Goal: Task Accomplishment & Management: Manage account settings

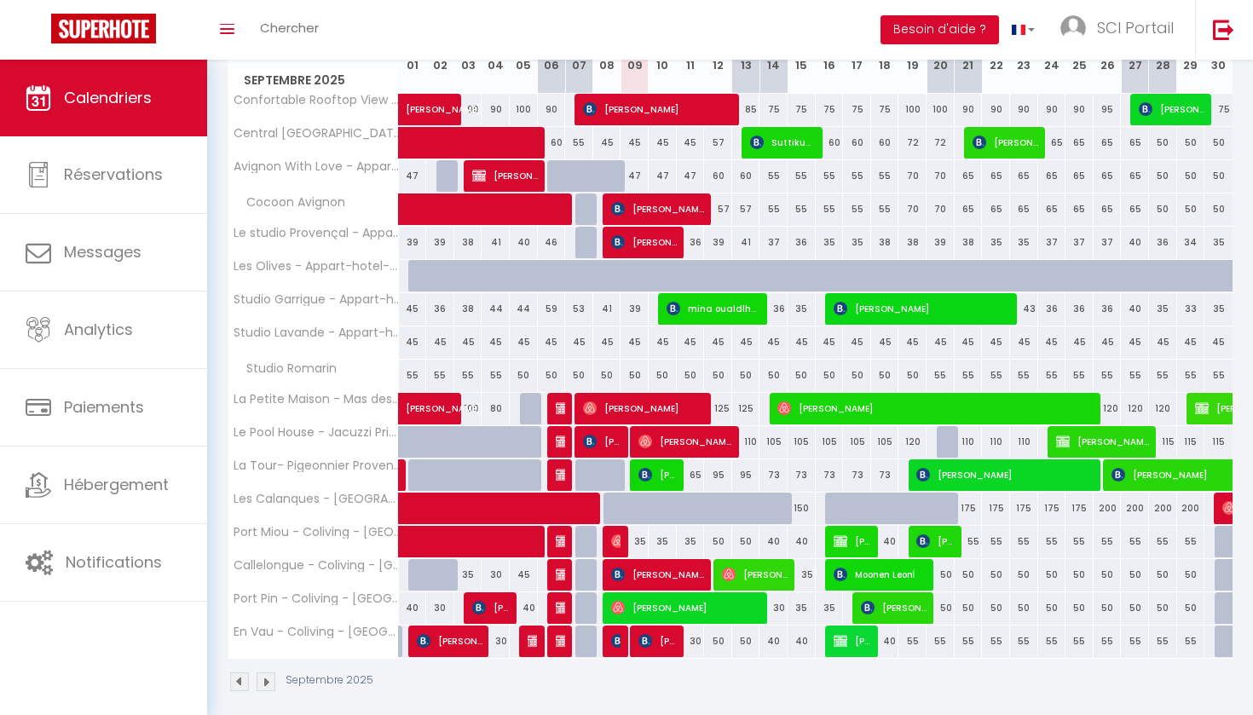
scroll to position [256, 0]
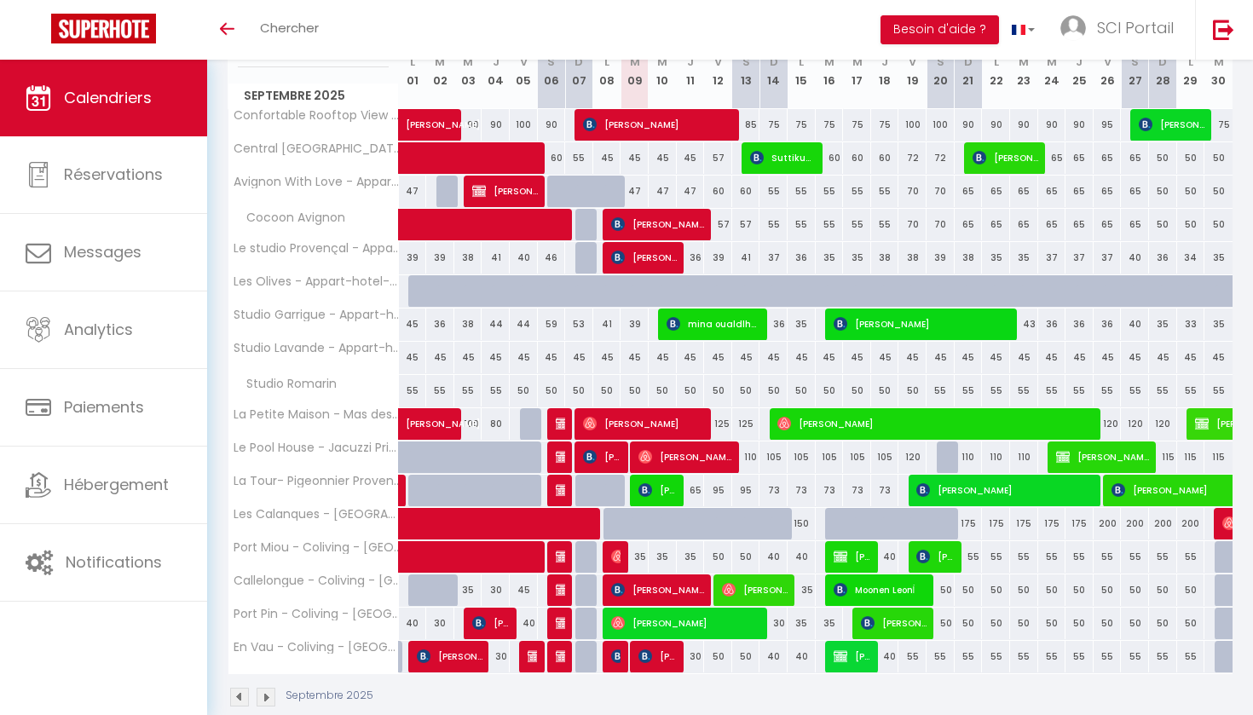
scroll to position [242, 0]
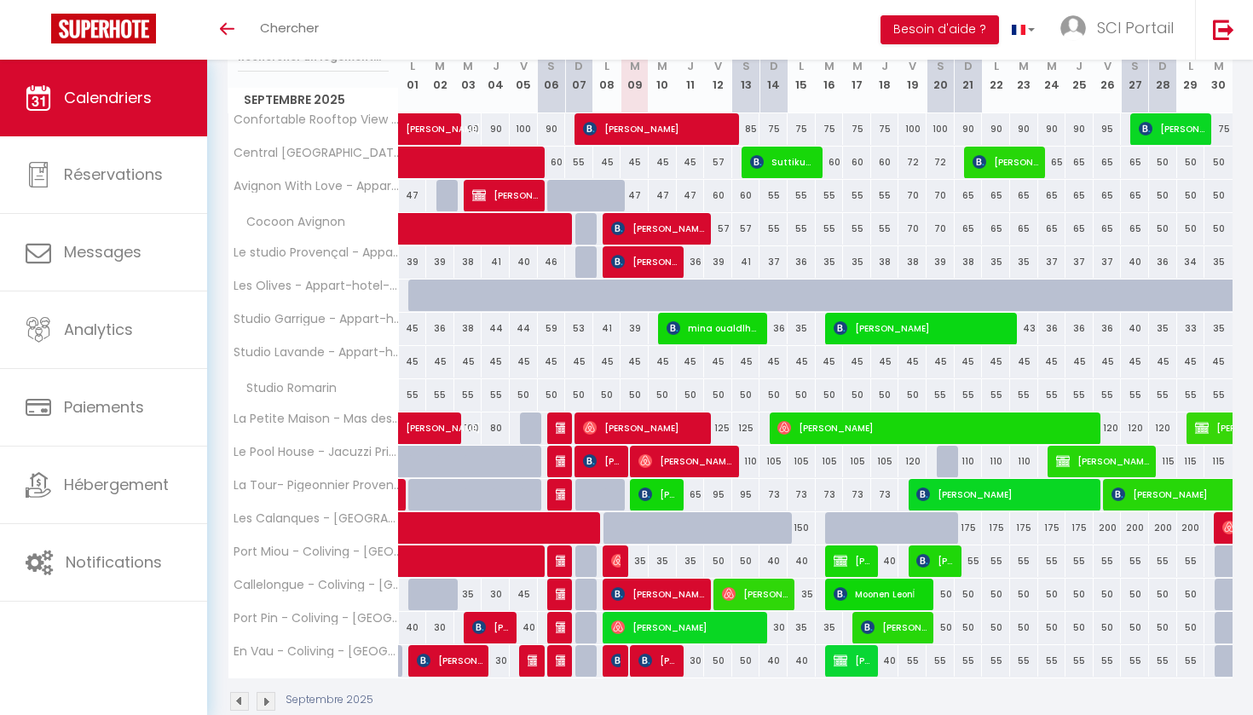
click at [427, 433] on link "[PERSON_NAME]" at bounding box center [413, 428] width 28 height 32
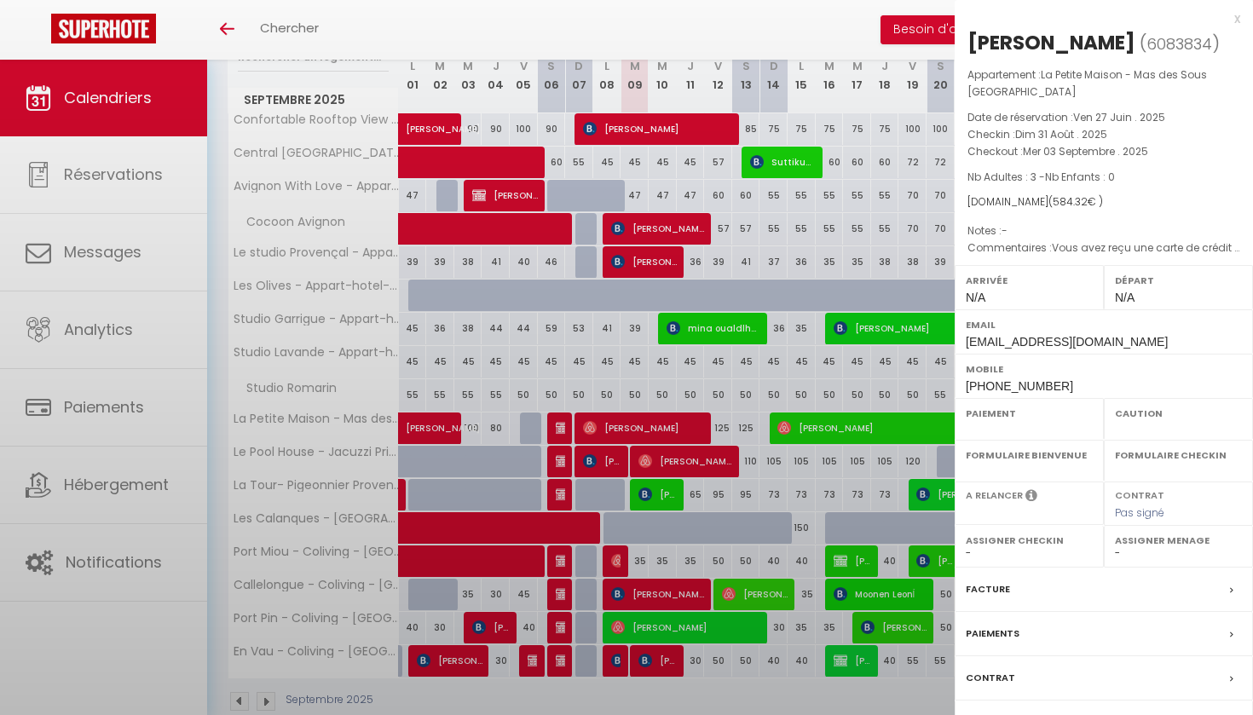
select select "OK"
select select "0"
select select "1"
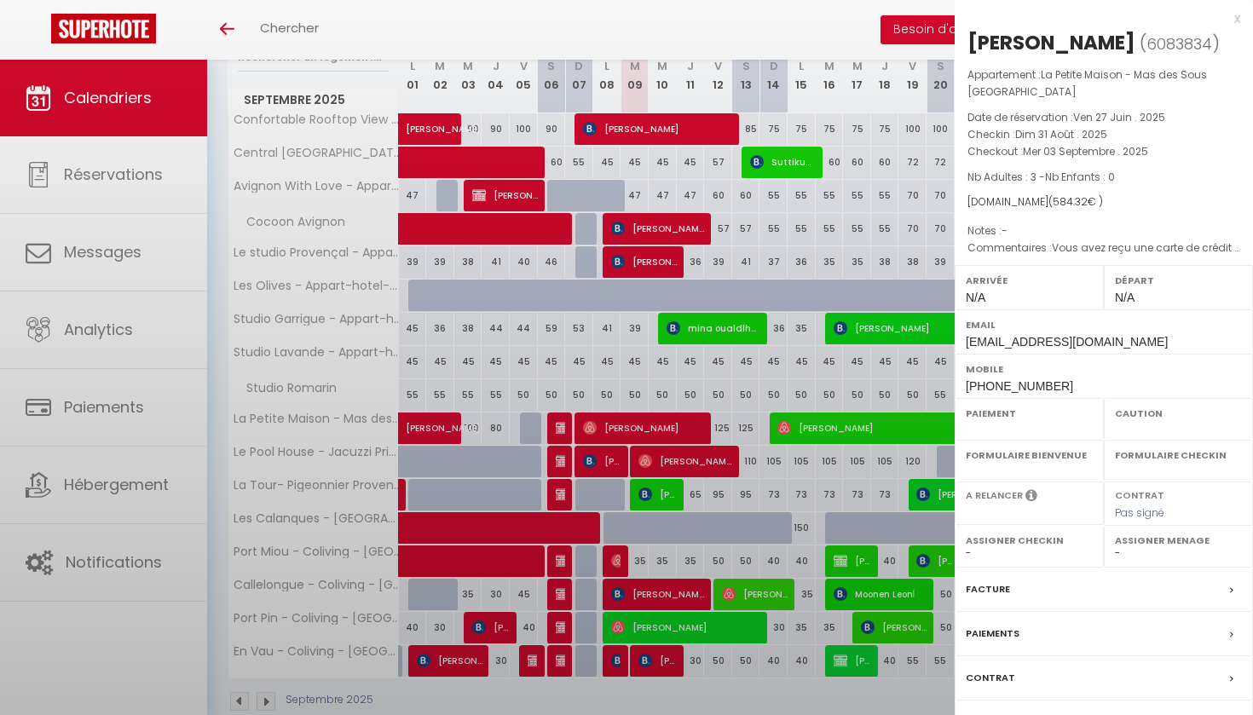
select select
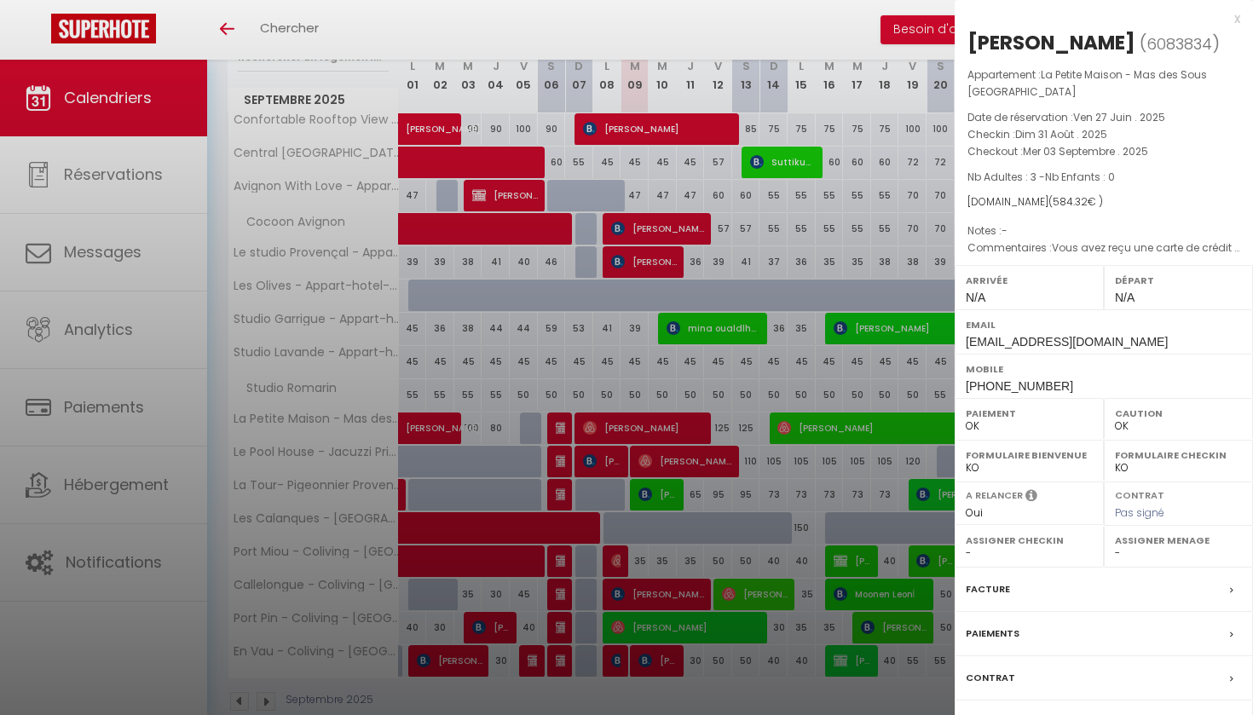
click at [1236, 14] on div "x" at bounding box center [1096, 19] width 285 height 20
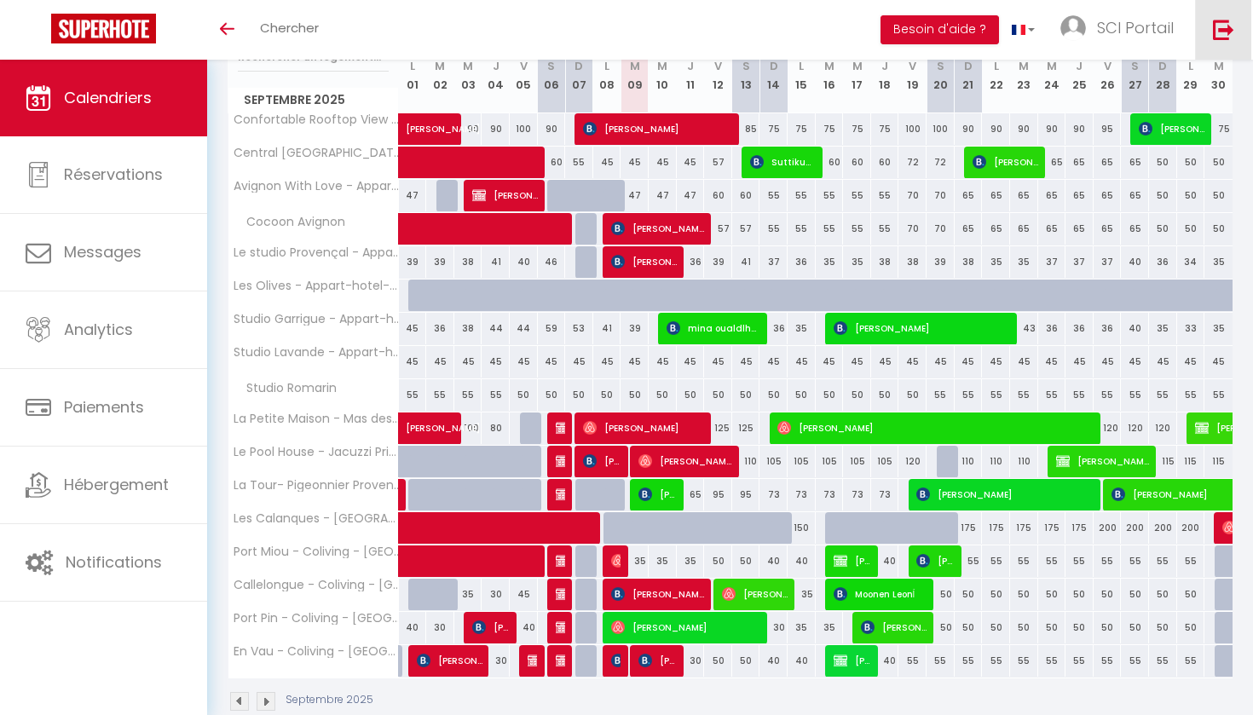
click at [1236, 14] on link at bounding box center [1223, 30] width 56 height 60
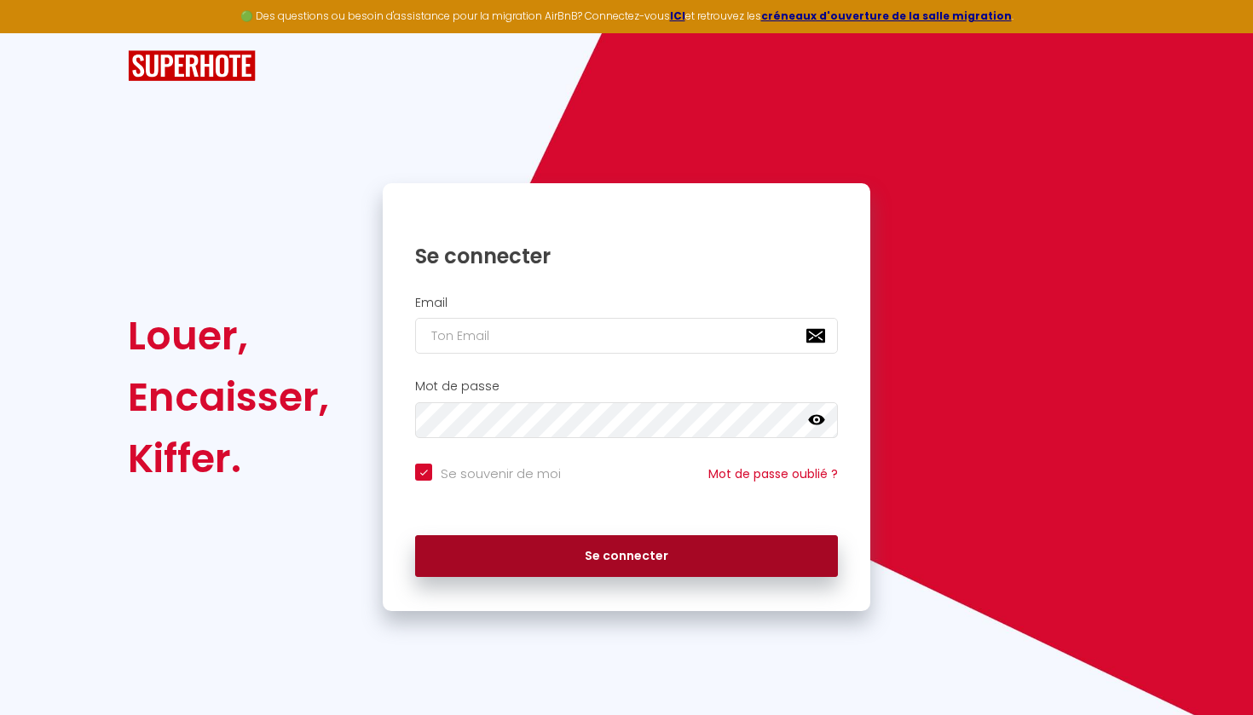
click at [631, 545] on button "Se connecter" at bounding box center [626, 556] width 423 height 43
checkbox input "true"
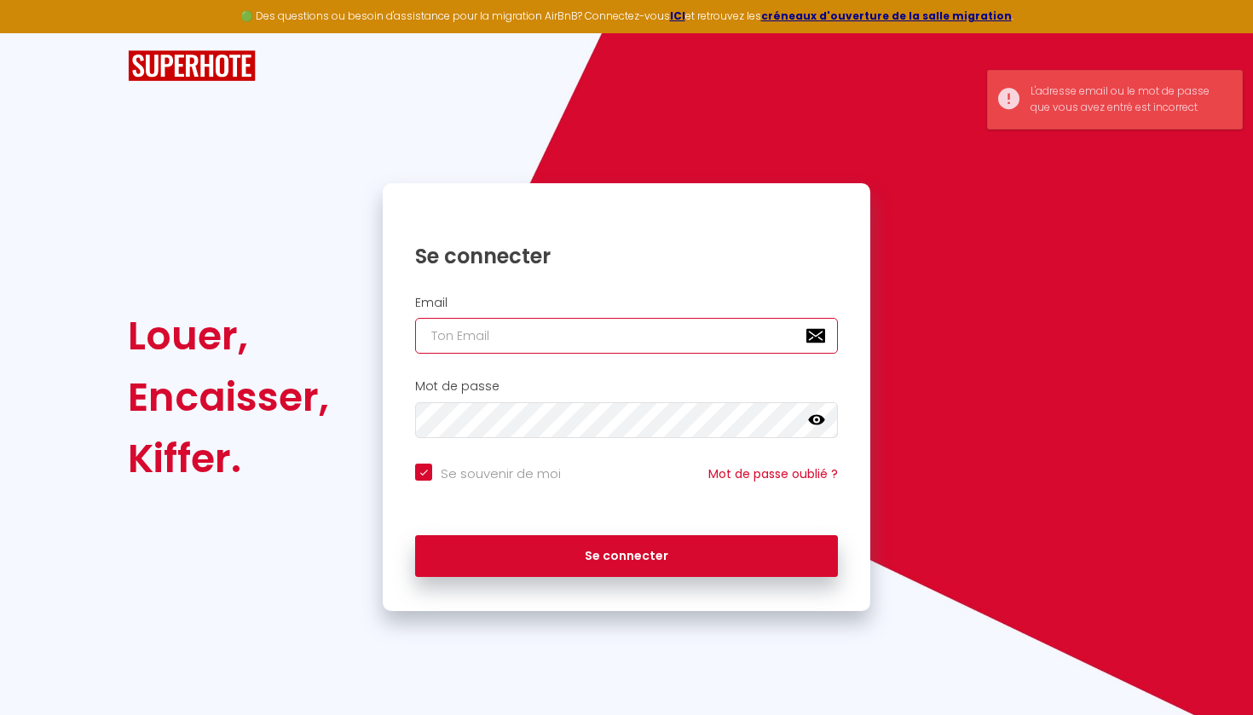
type input "[EMAIL_ADDRESS][DOMAIN_NAME]"
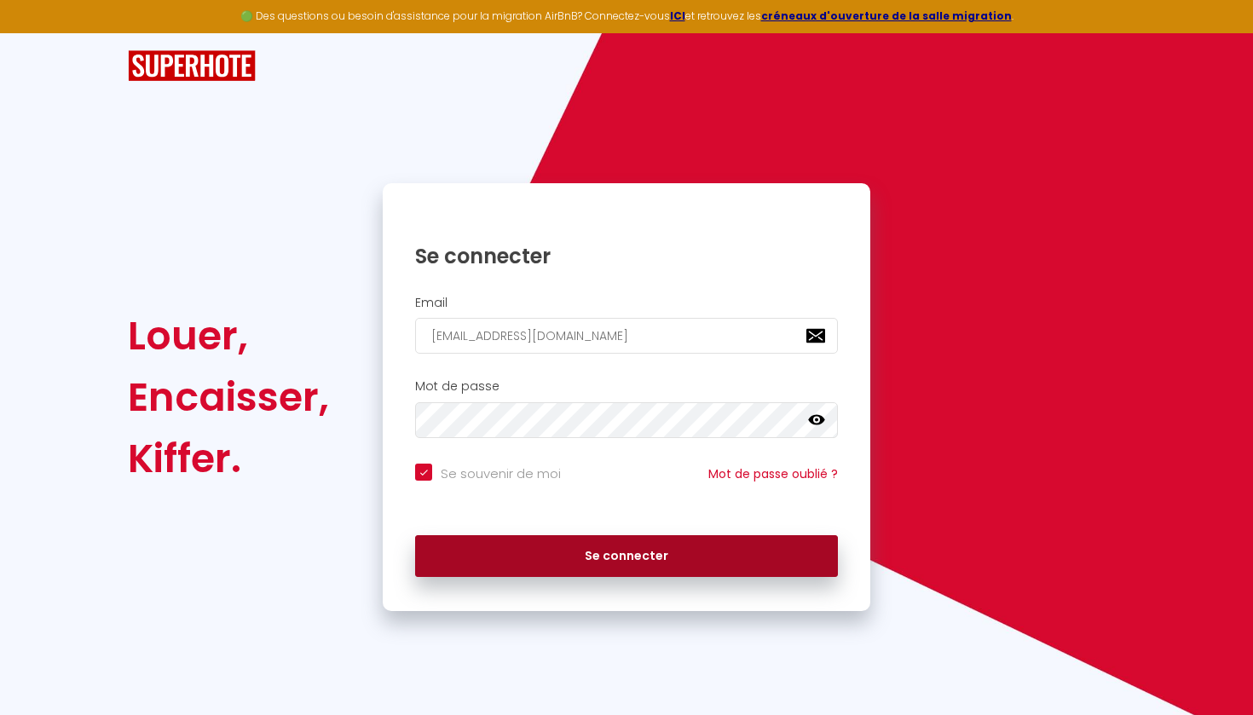
click at [627, 547] on button "Se connecter" at bounding box center [626, 556] width 423 height 43
checkbox input "true"
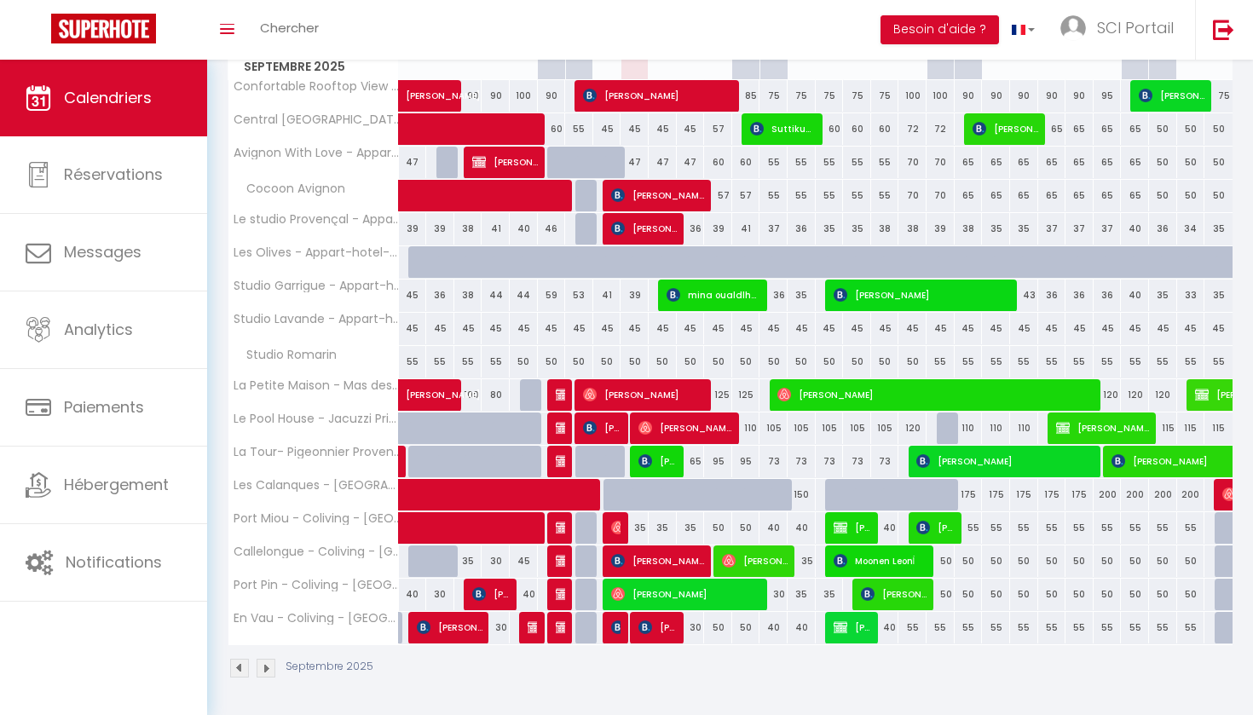
scroll to position [274, 0]
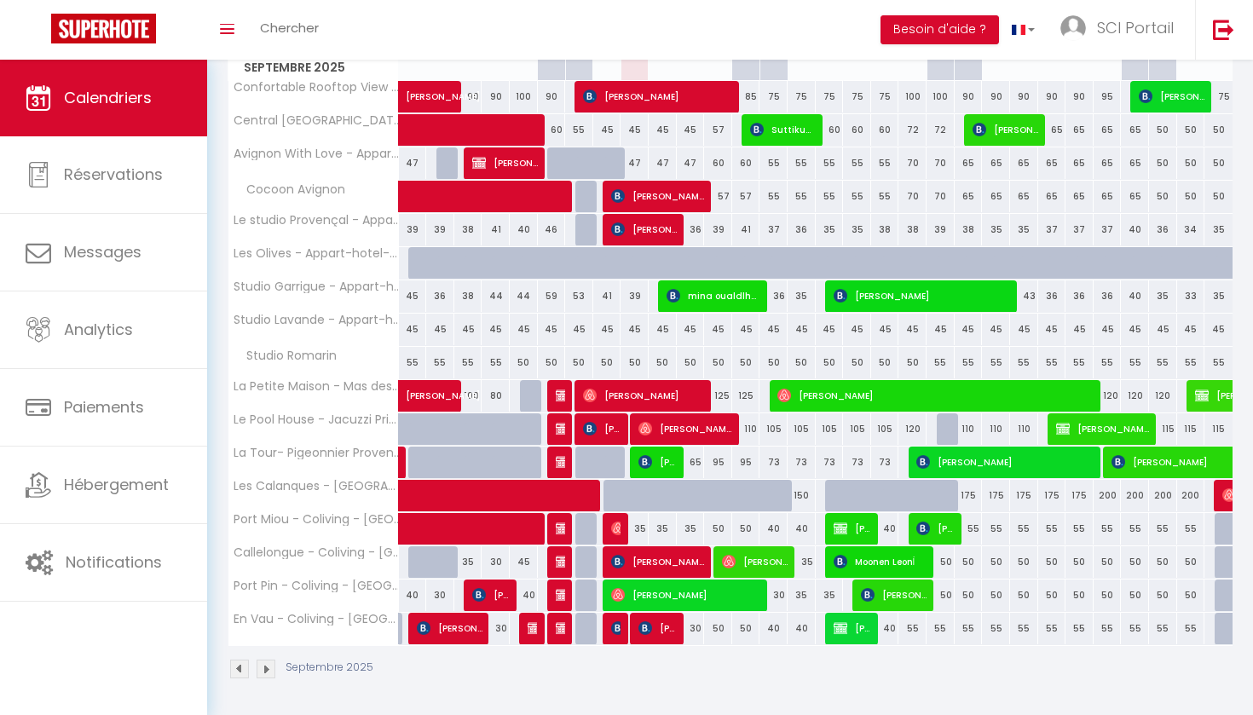
click at [895, 398] on span "[PERSON_NAME]" at bounding box center [936, 395] width 319 height 32
select select "OK"
select select "0"
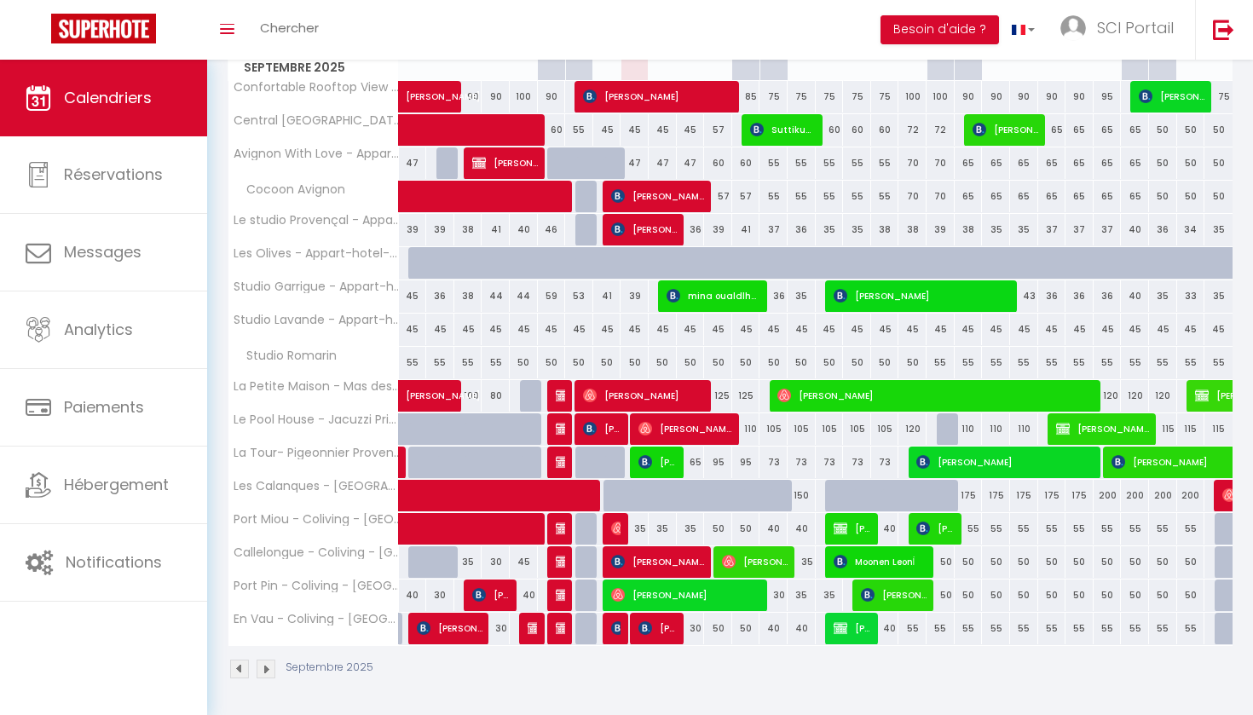
select select "1"
select select
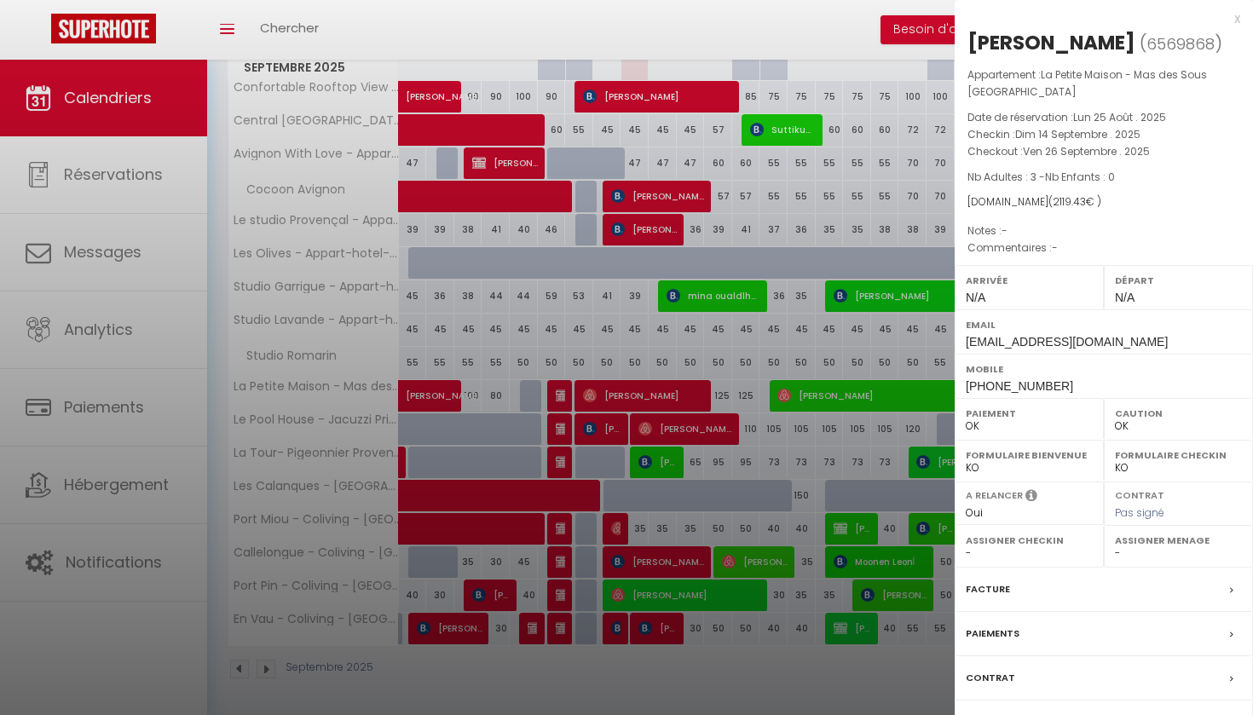
click at [1236, 16] on div "x" at bounding box center [1096, 19] width 285 height 20
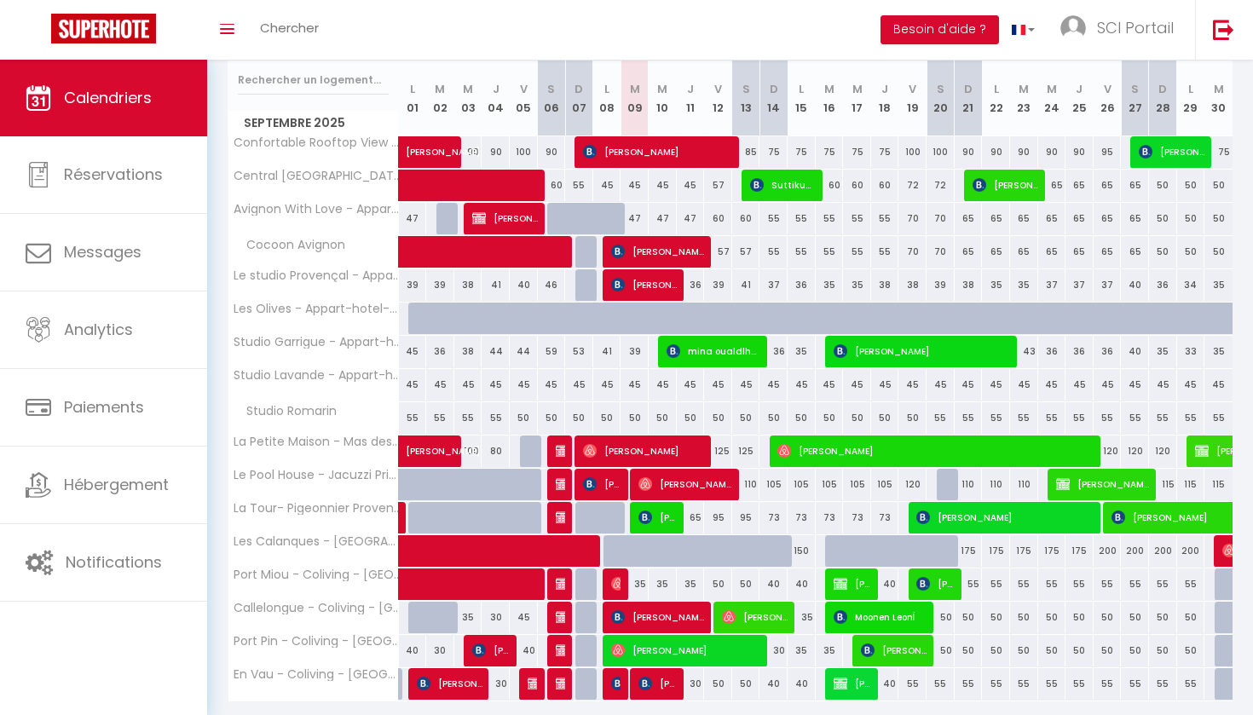
scroll to position [207, 0]
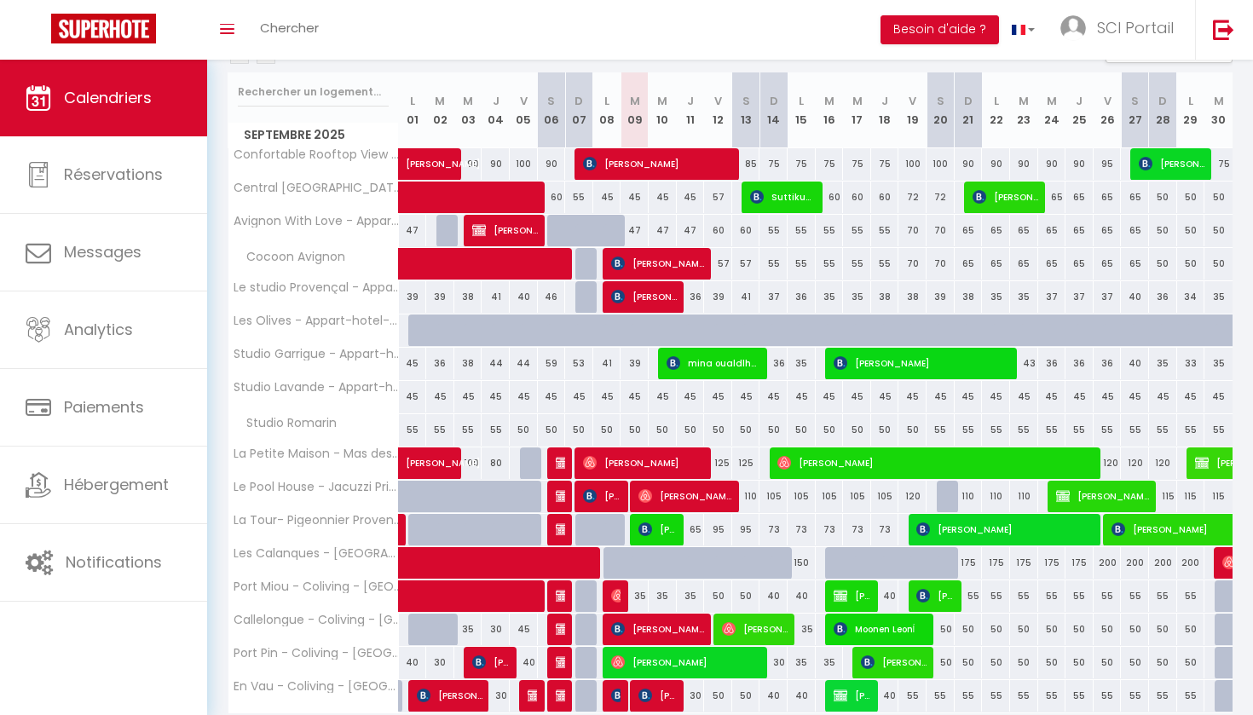
click at [654, 158] on span "[PERSON_NAME]" at bounding box center [658, 163] width 150 height 32
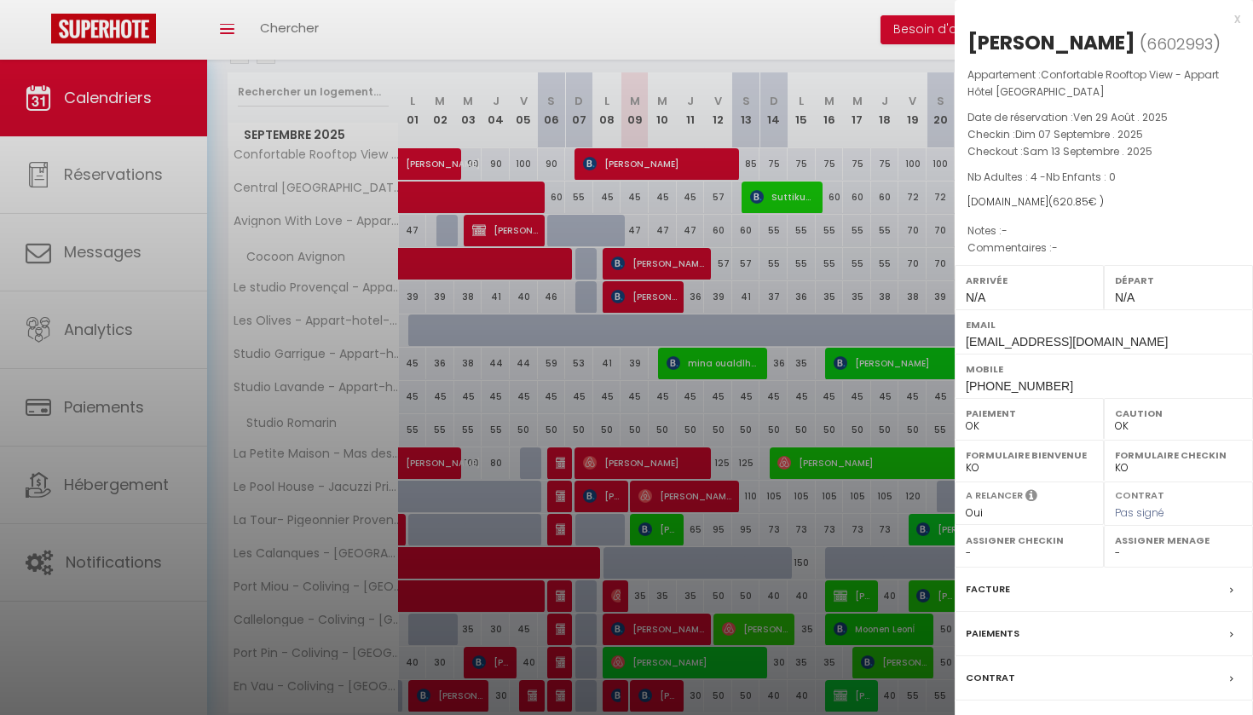
click at [988, 627] on label "Paiements" at bounding box center [992, 634] width 54 height 18
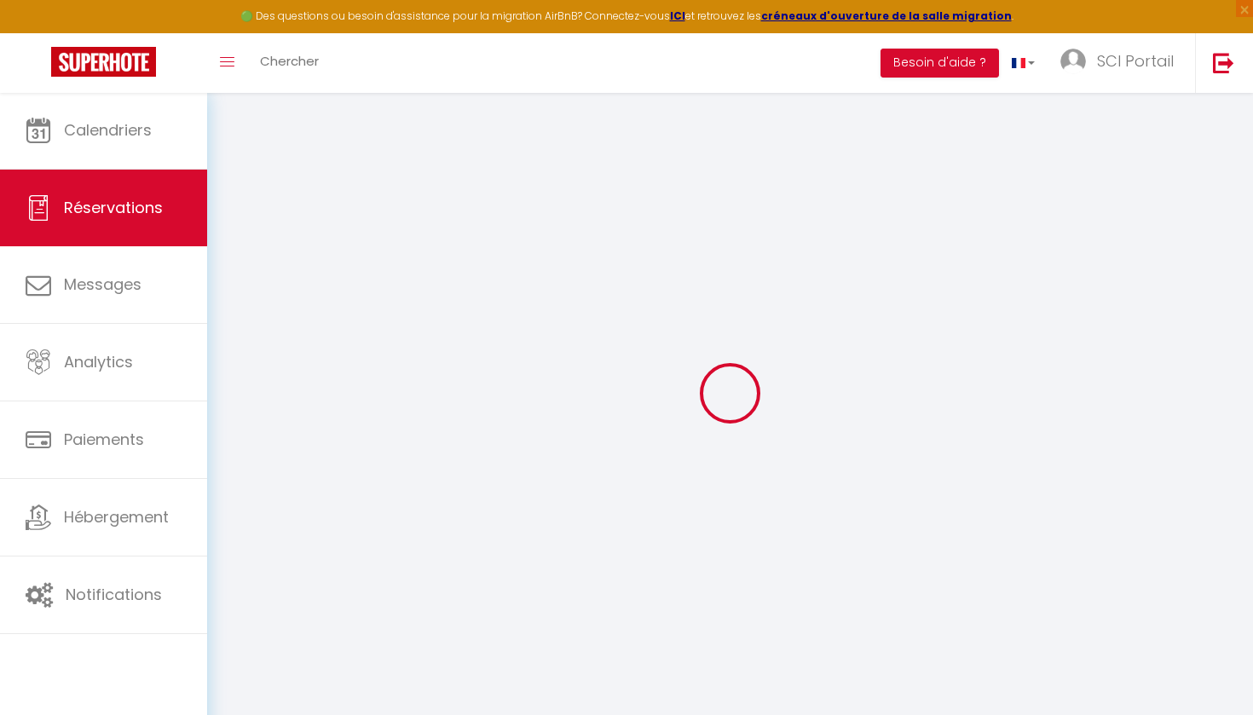
select select
checkbox input "true"
select select
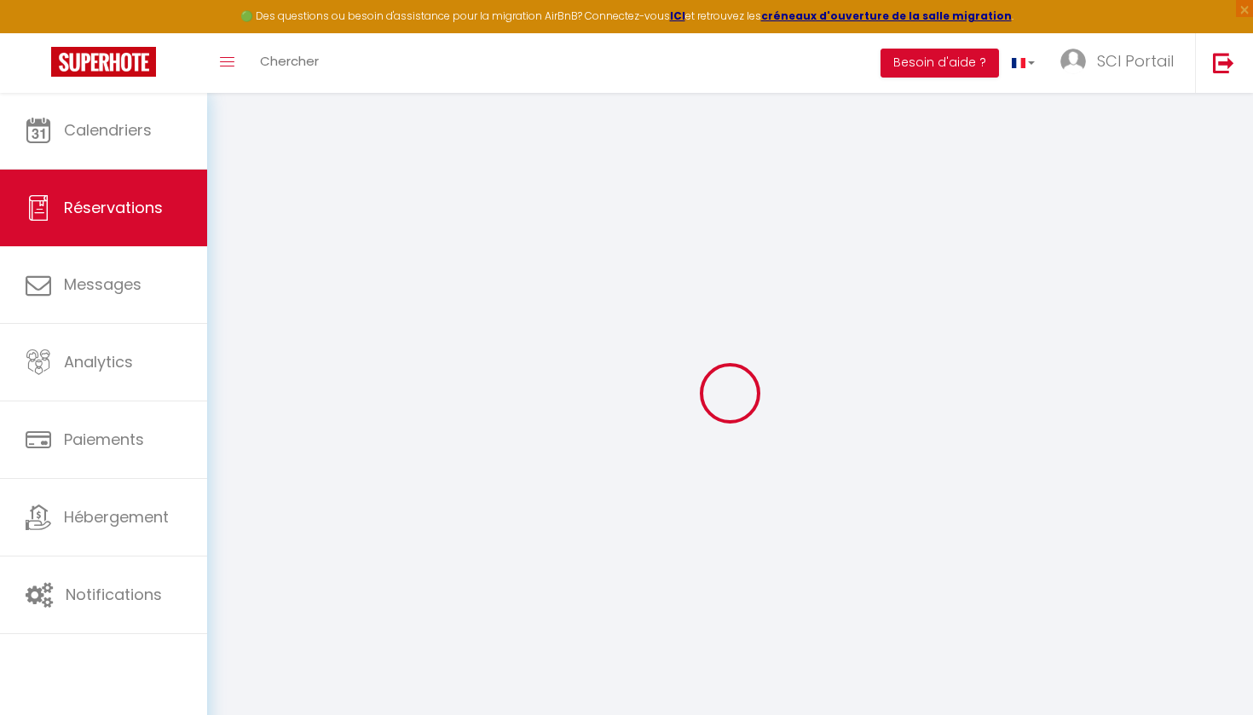
checkbox input "true"
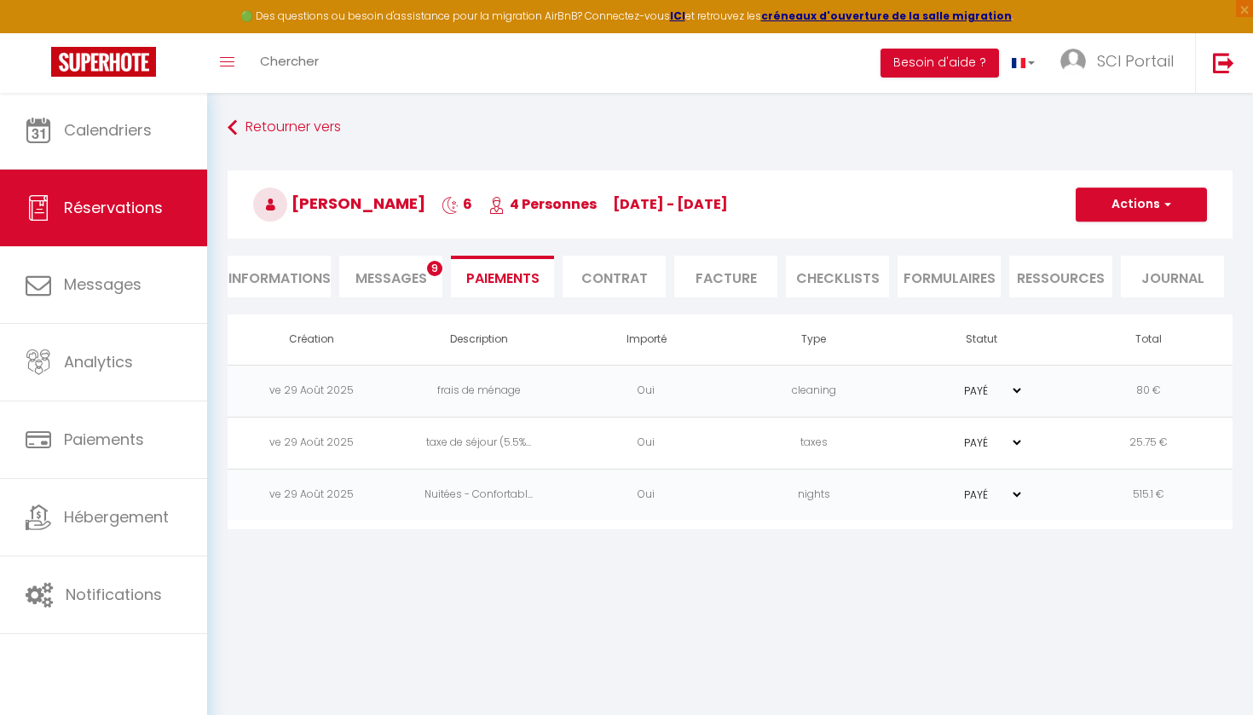
click at [389, 272] on span "Messages" at bounding box center [391, 278] width 72 height 20
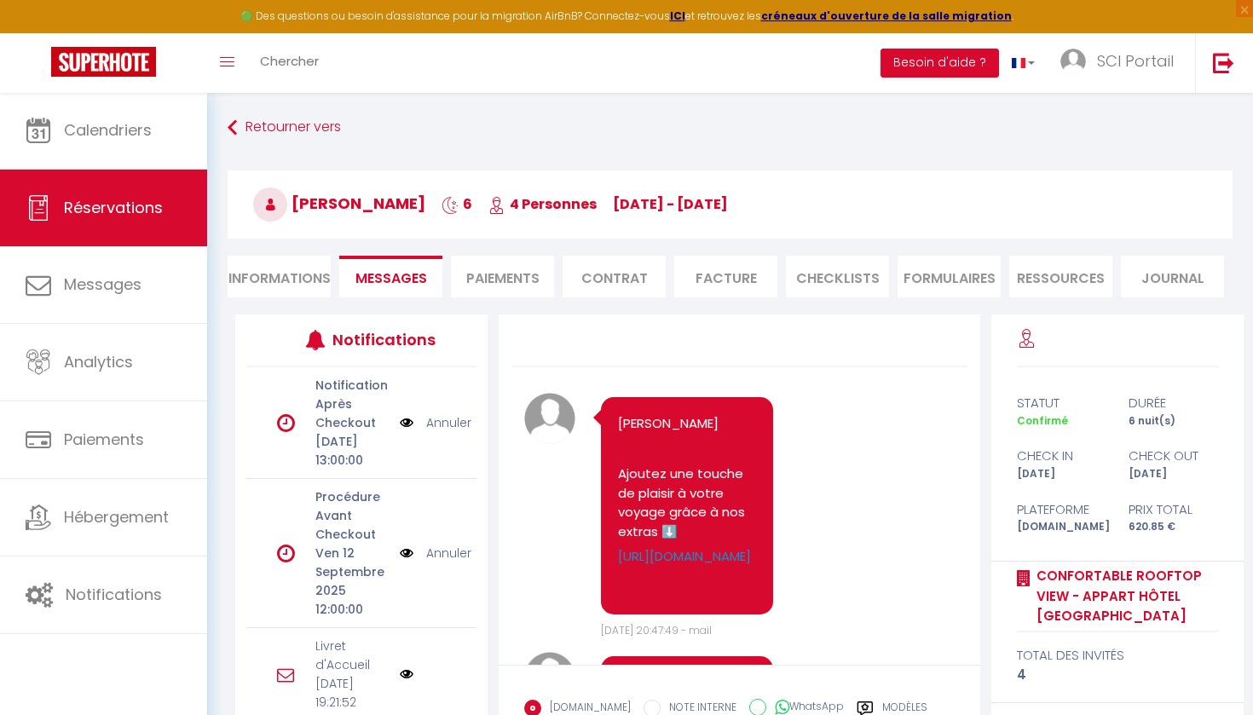
click at [275, 264] on li "Informations" at bounding box center [279, 277] width 103 height 42
select select
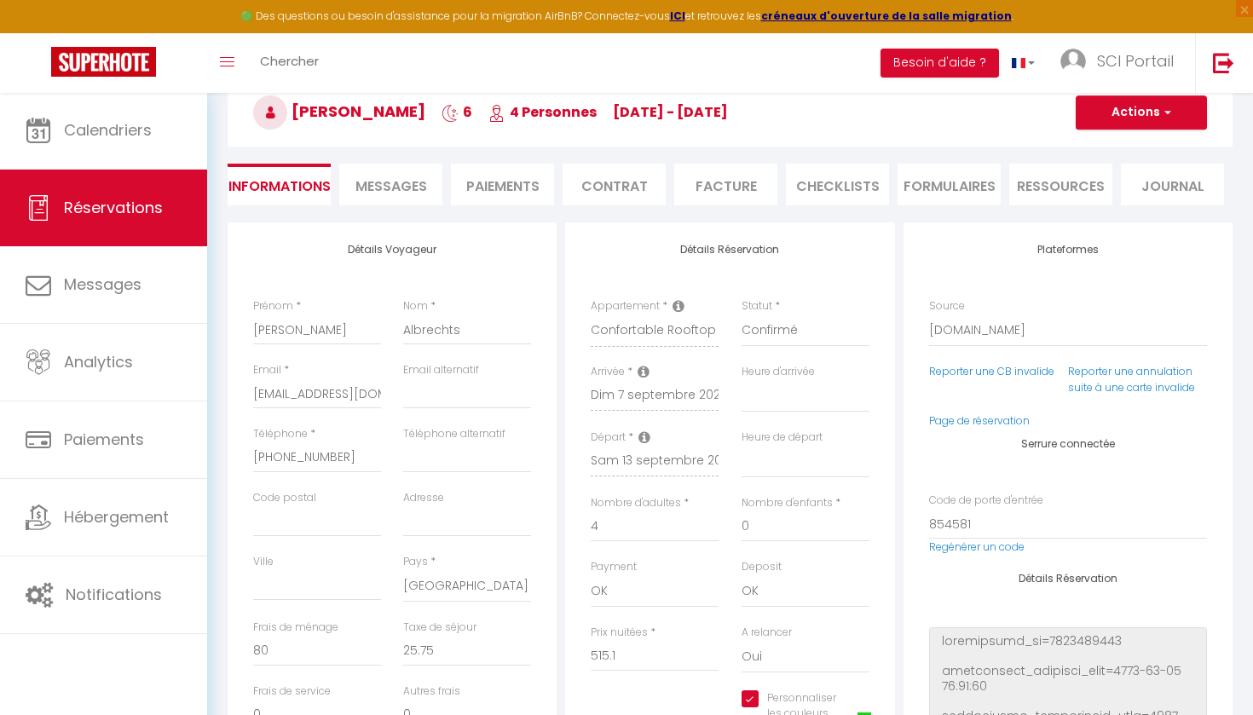
scroll to position [101, 0]
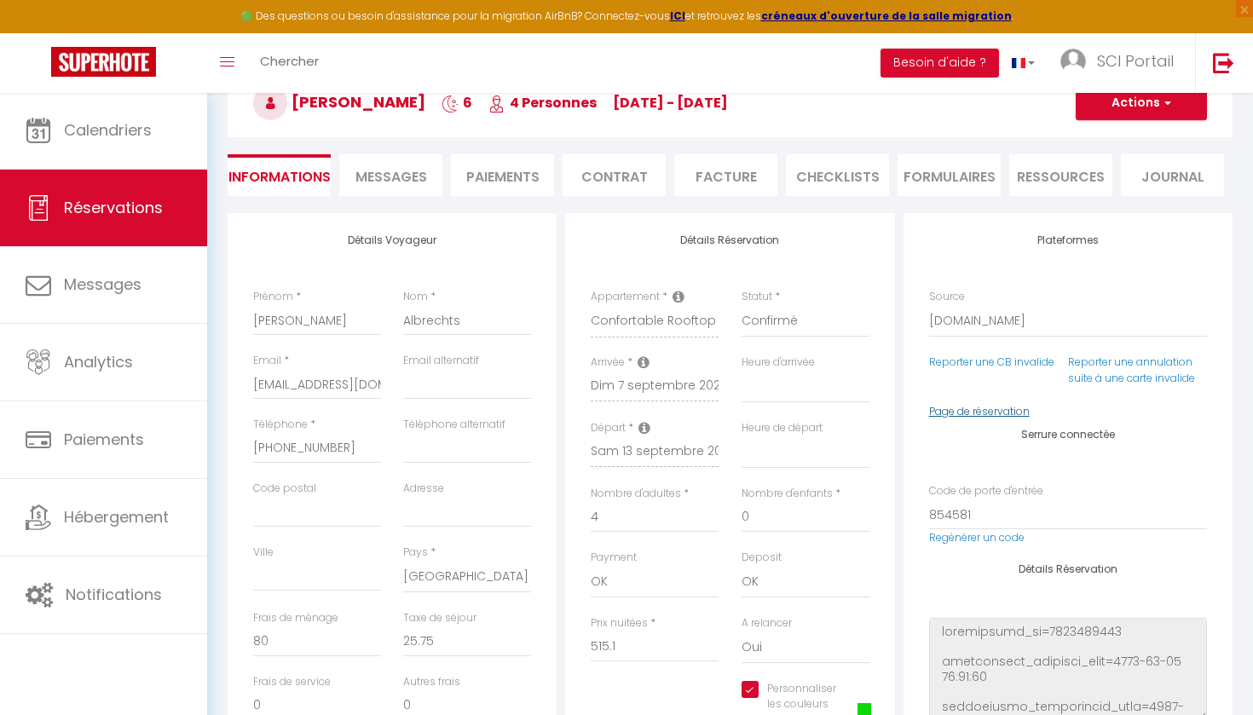
click at [971, 405] on link "Page de réservation" at bounding box center [979, 411] width 101 height 14
select select
checkbox input "true"
select select
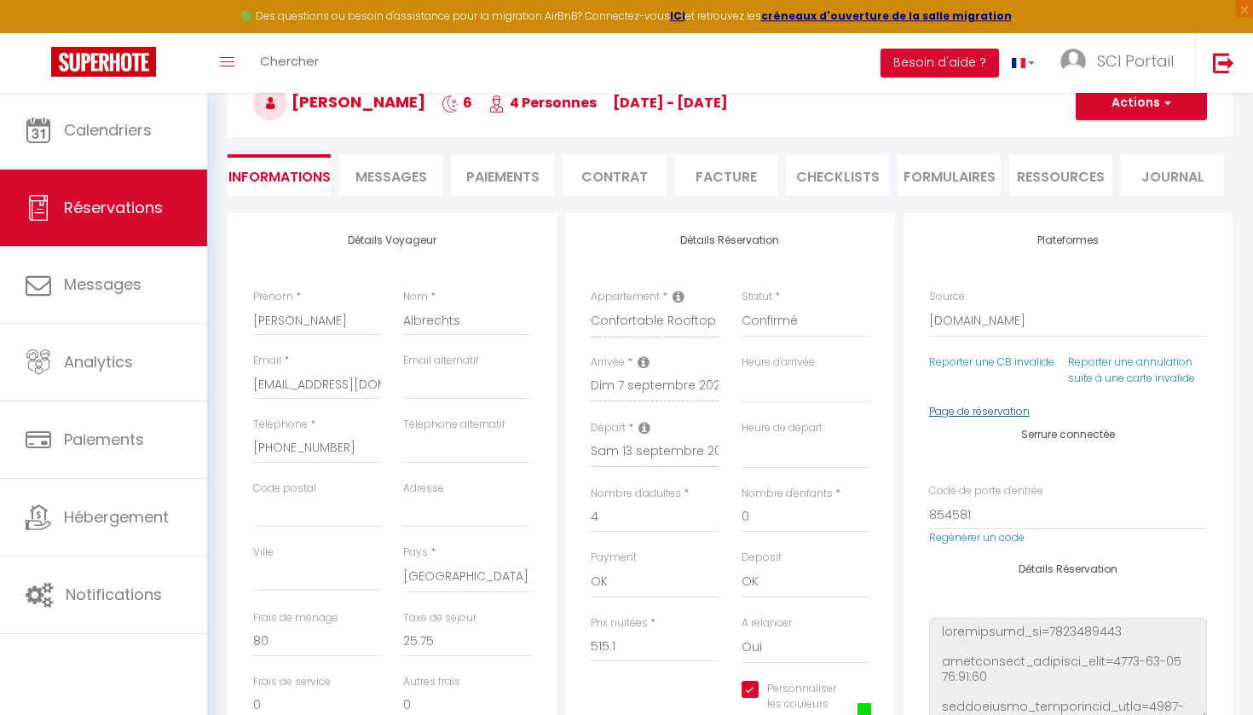
select select
checkbox input "true"
select select
checkbox input "true"
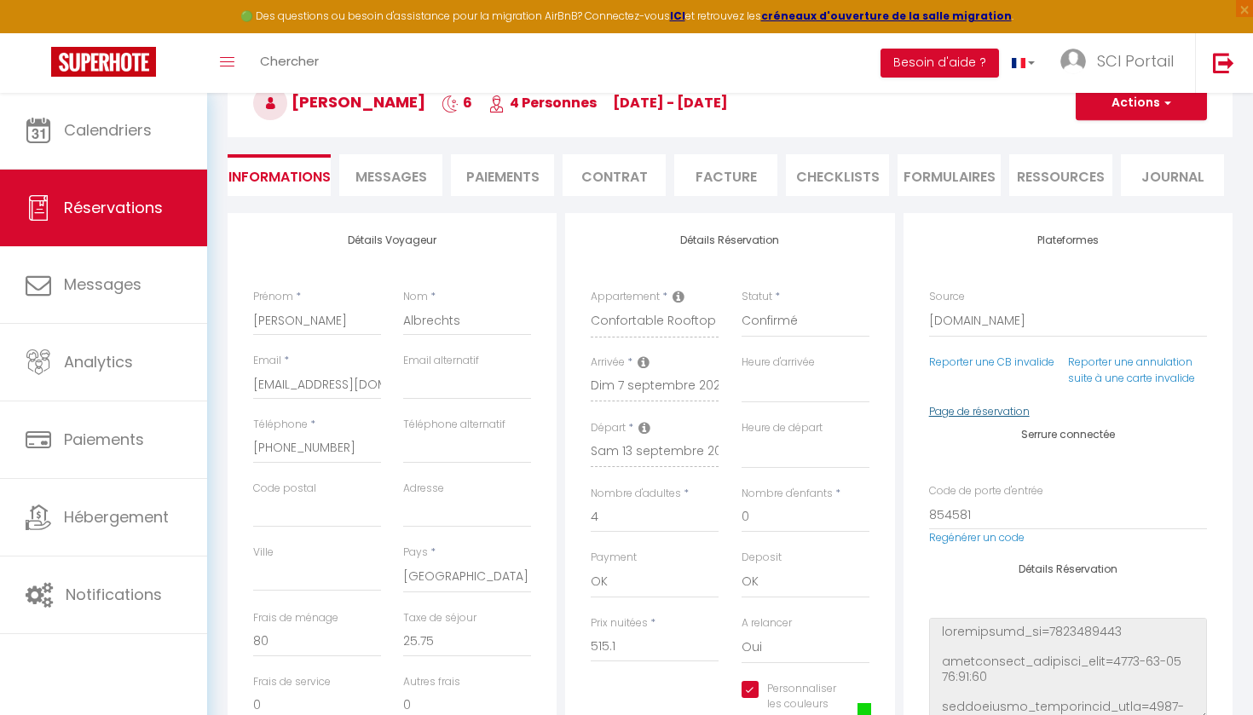
select select
checkbox input "true"
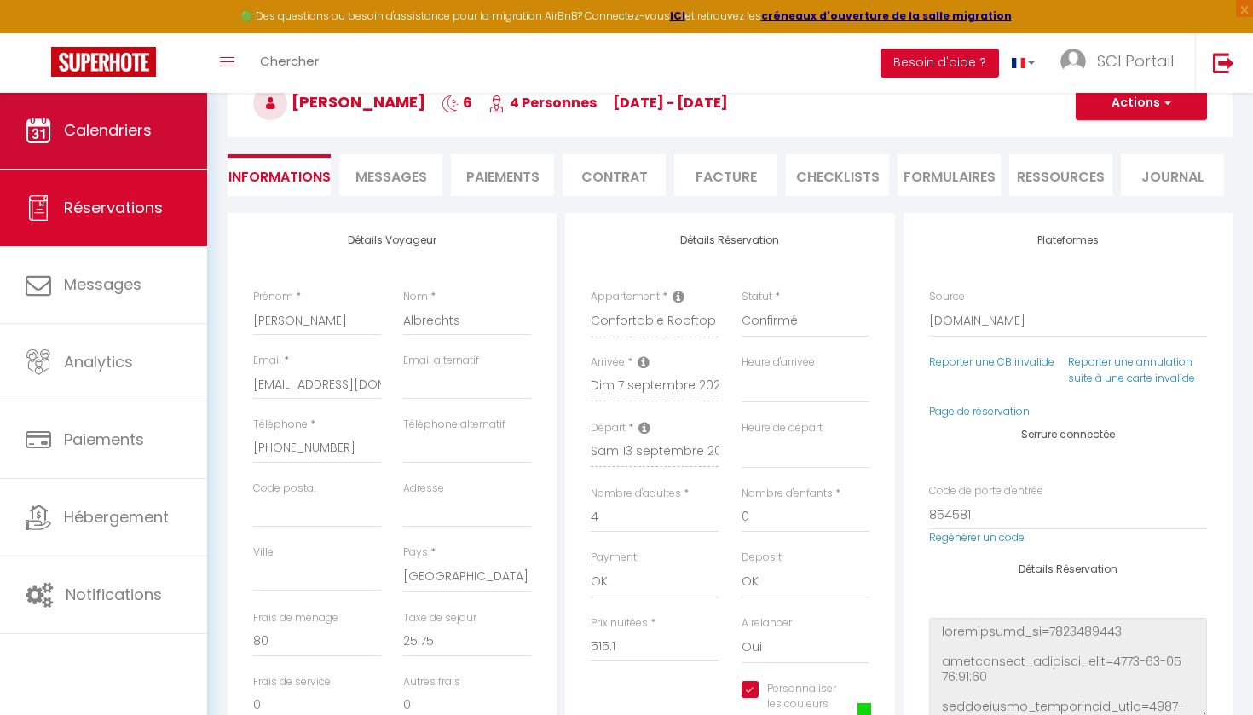
click at [93, 124] on span "Calendriers" at bounding box center [108, 129] width 88 height 21
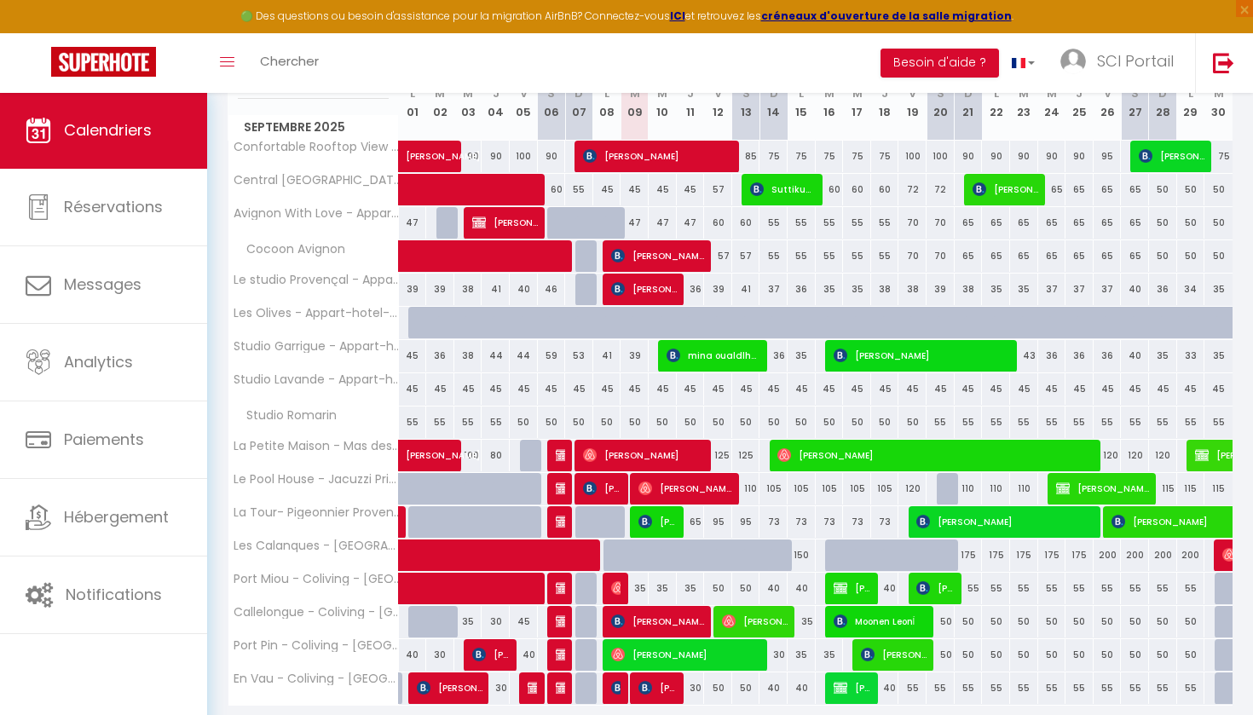
scroll to position [245, 0]
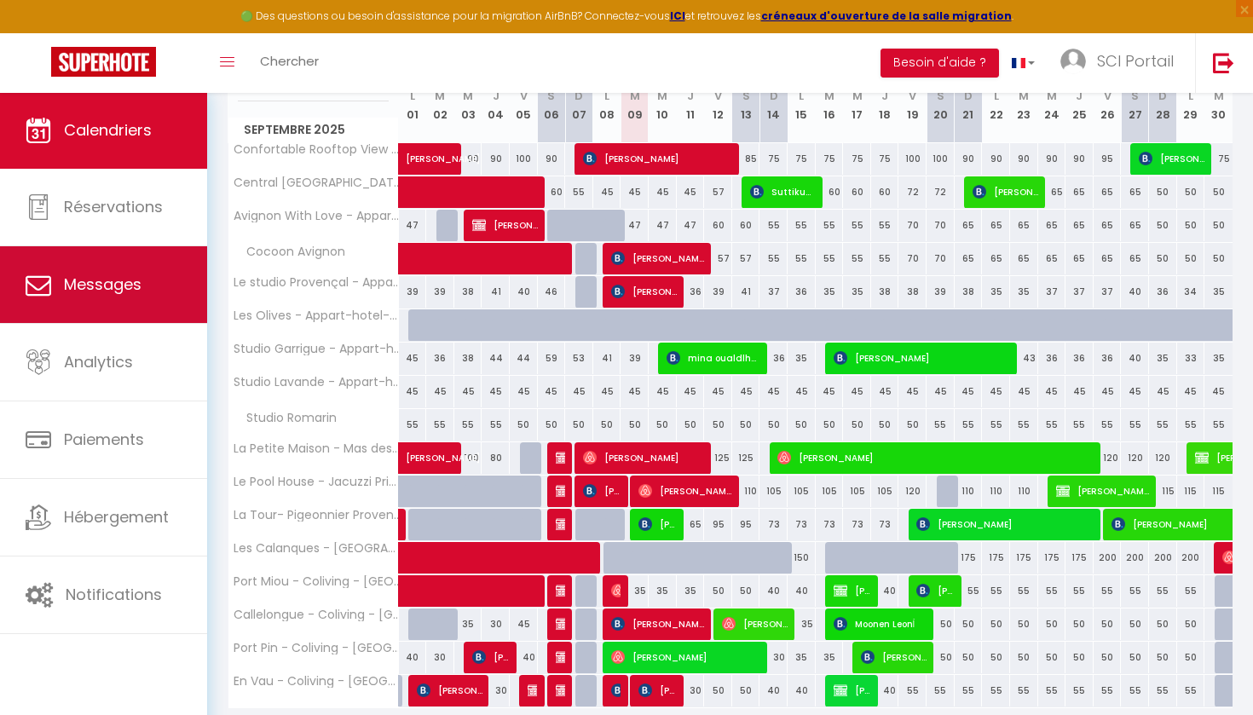
click at [96, 287] on span "Messages" at bounding box center [103, 284] width 78 height 21
select select "message"
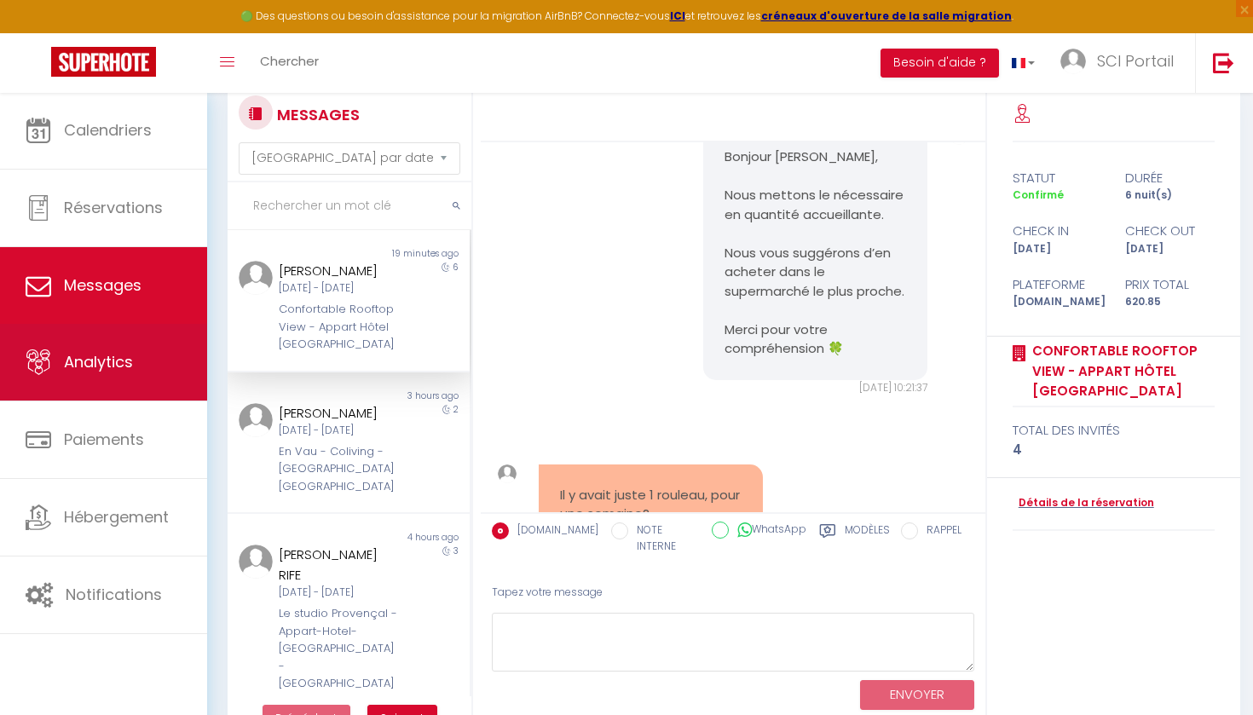
scroll to position [43, 0]
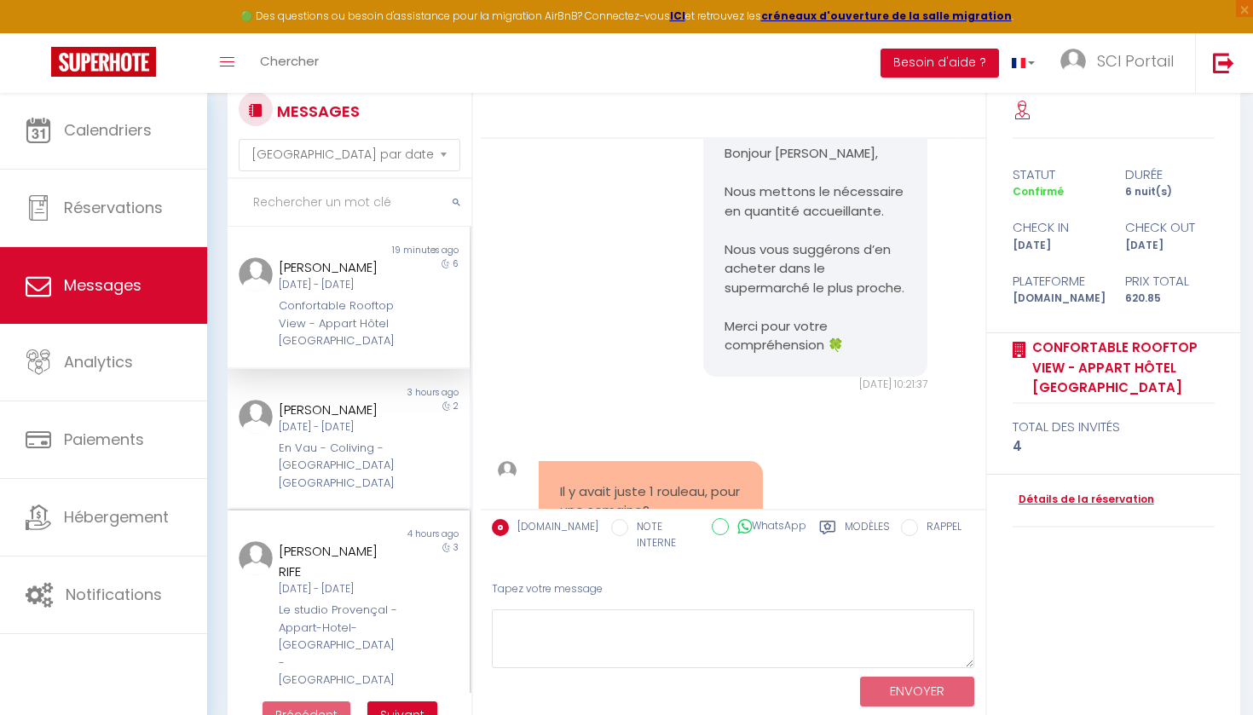
click at [320, 553] on div "[PERSON_NAME] RIFE" at bounding box center [338, 561] width 119 height 40
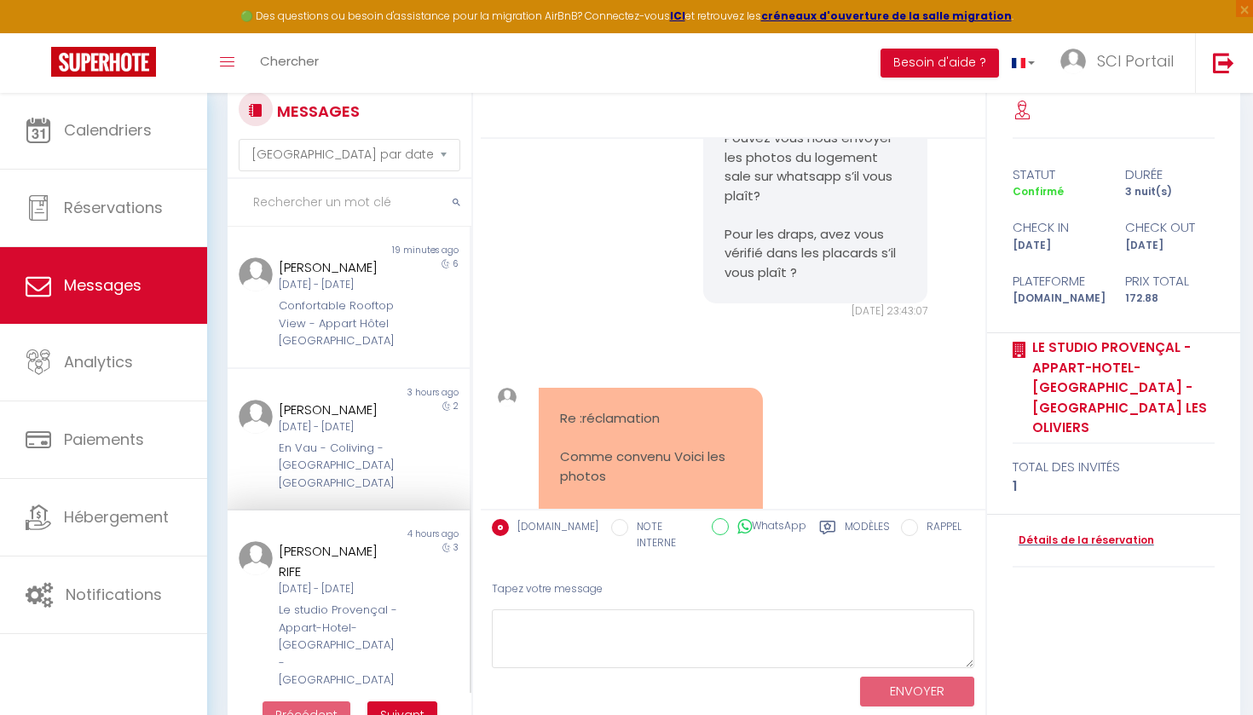
scroll to position [12503, 0]
click at [323, 557] on div "[PERSON_NAME] RIFE" at bounding box center [338, 561] width 119 height 40
click at [1059, 533] on link "Détails de la réservation" at bounding box center [1082, 541] width 141 height 16
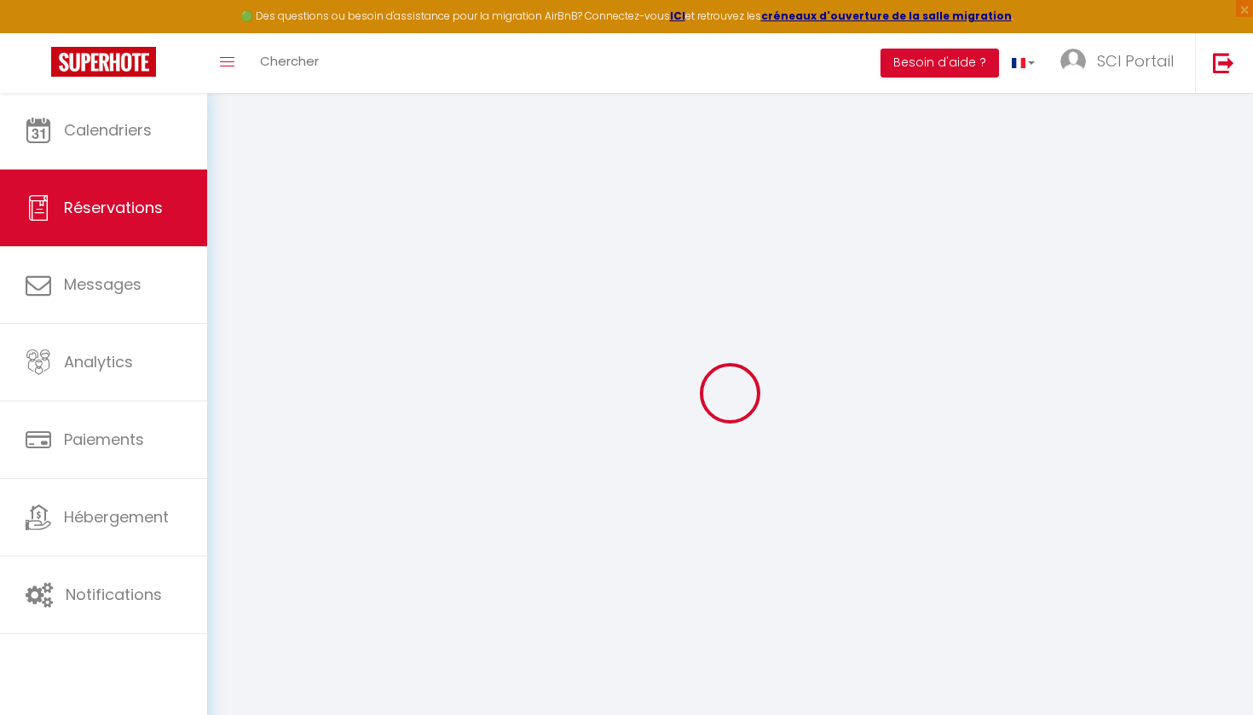
type input "[PERSON_NAME]"
type input "CLOTET RIFE"
type input "[EMAIL_ADDRESS][DOMAIN_NAME]"
type input "[PHONE_NUMBER]"
select select "FR"
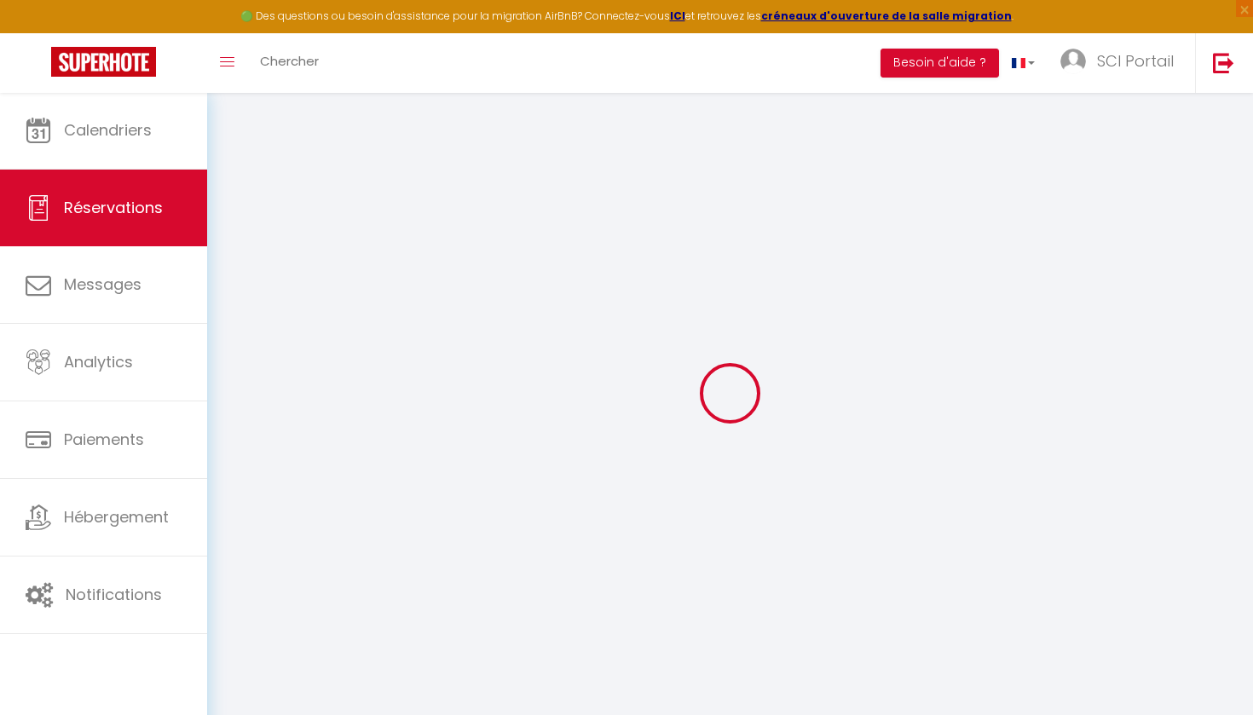
type input "20"
type input "24.87"
select select "1900"
select select "1"
select select
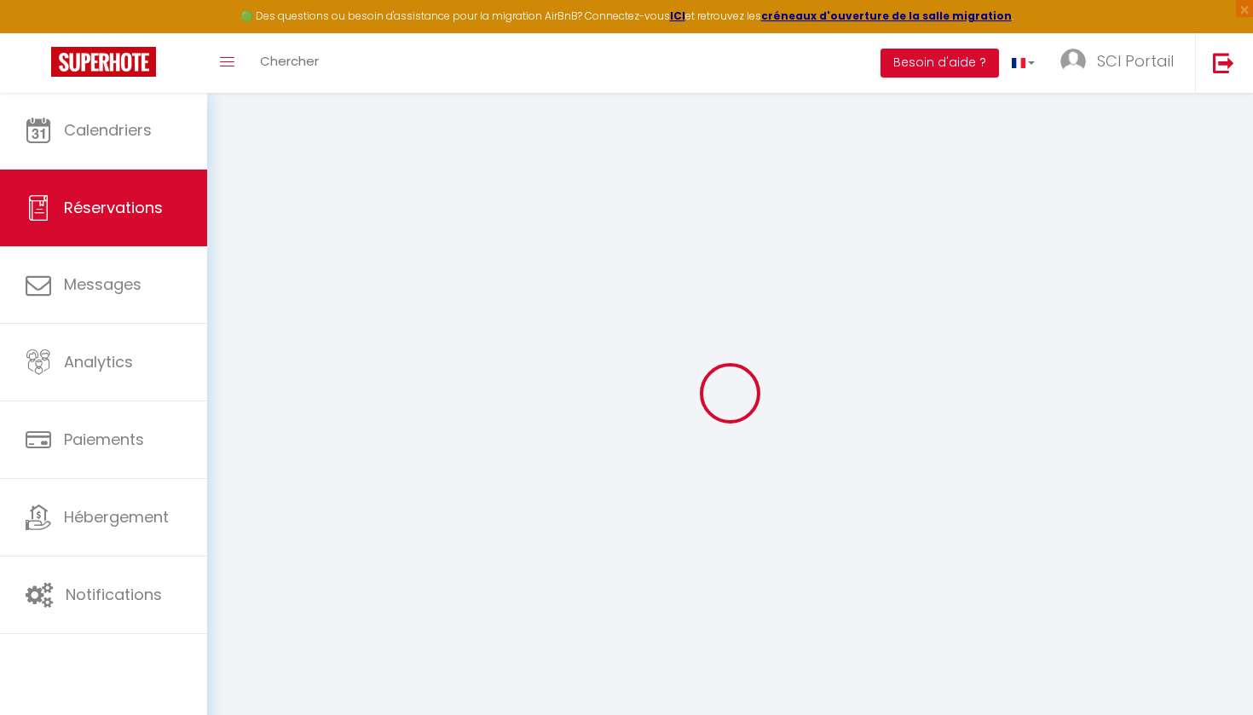
select select
type input "1"
select select "12"
select select "15"
type input "98.77"
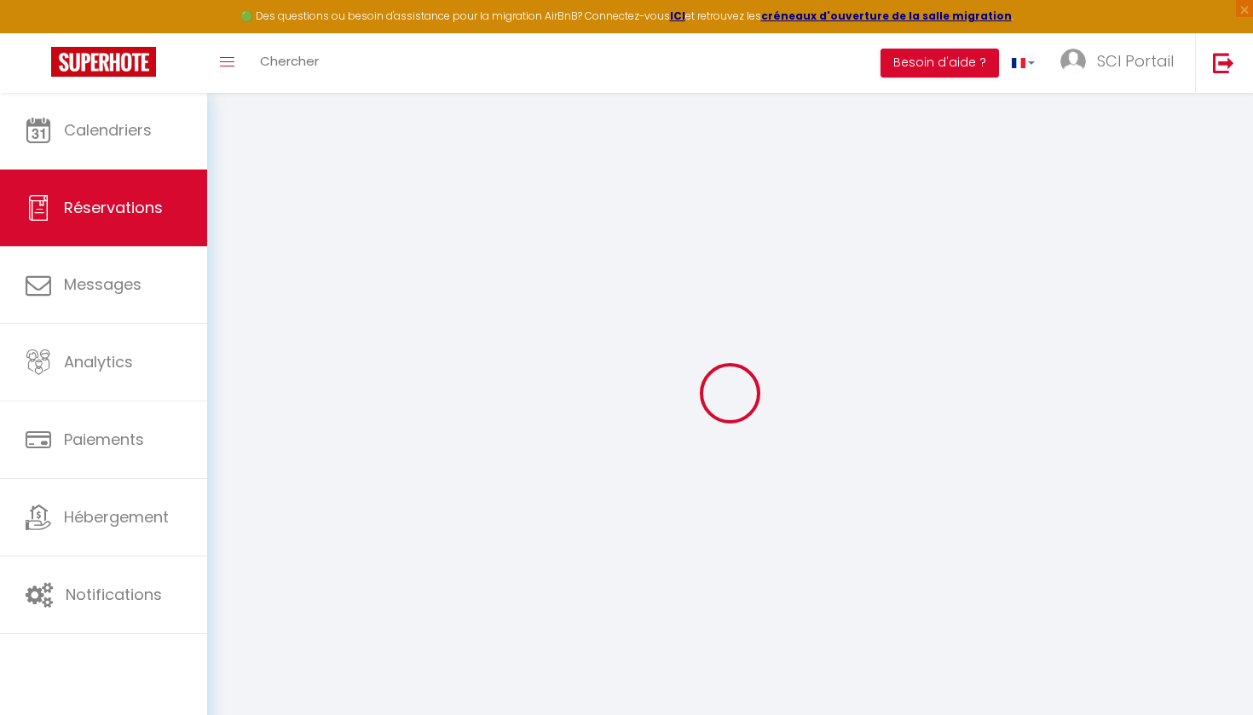
checkbox input "false"
type input "0"
select select "2"
type input "0"
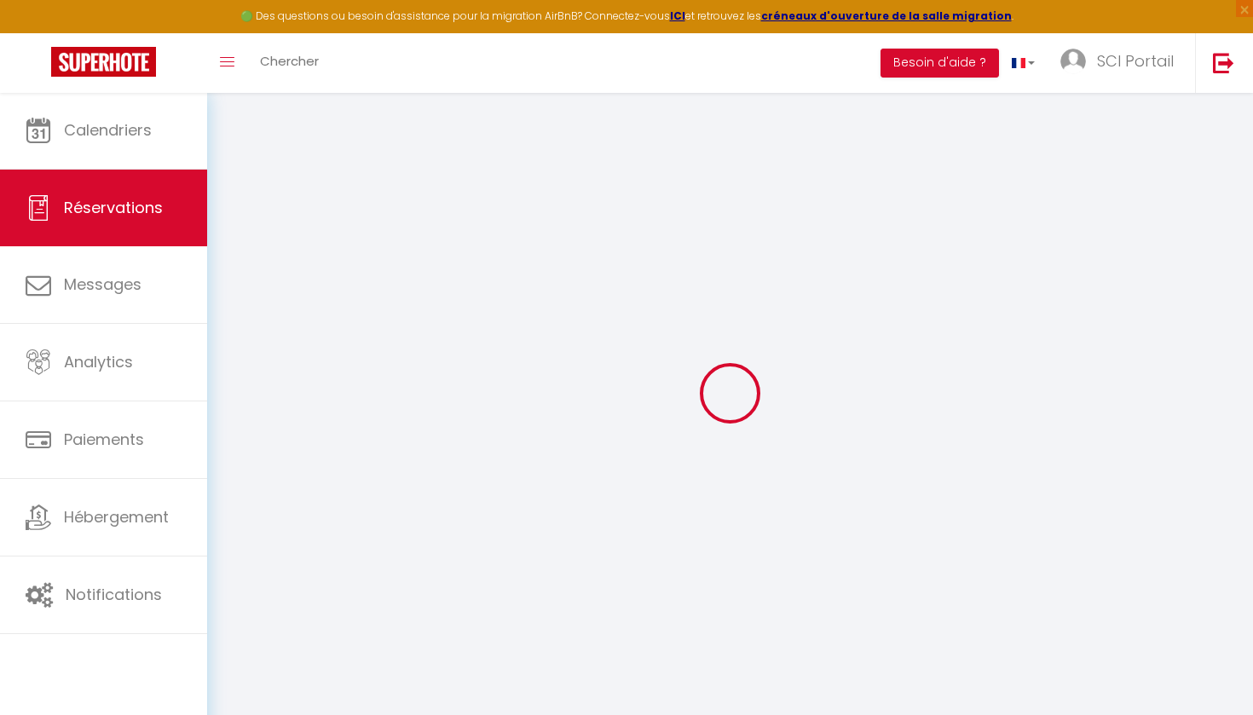
type input "0"
select select
checkbox input "false"
select select
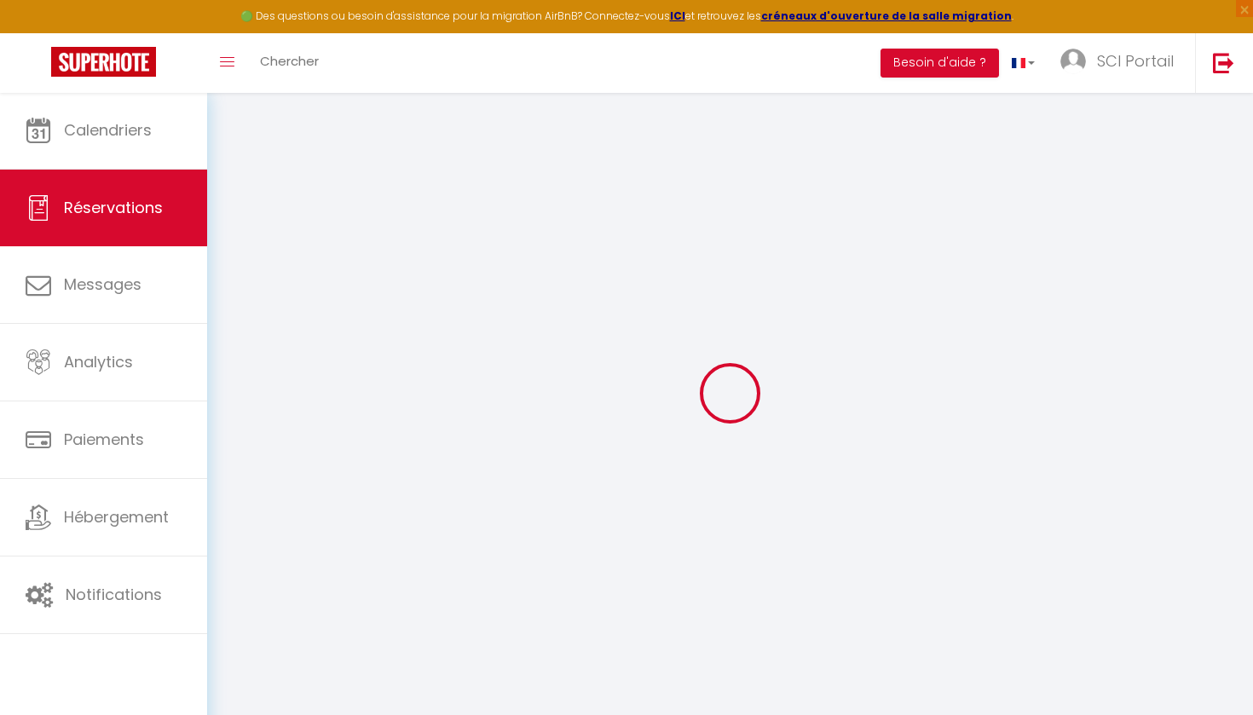
select select
checkbox input "false"
select select
checkbox input "false"
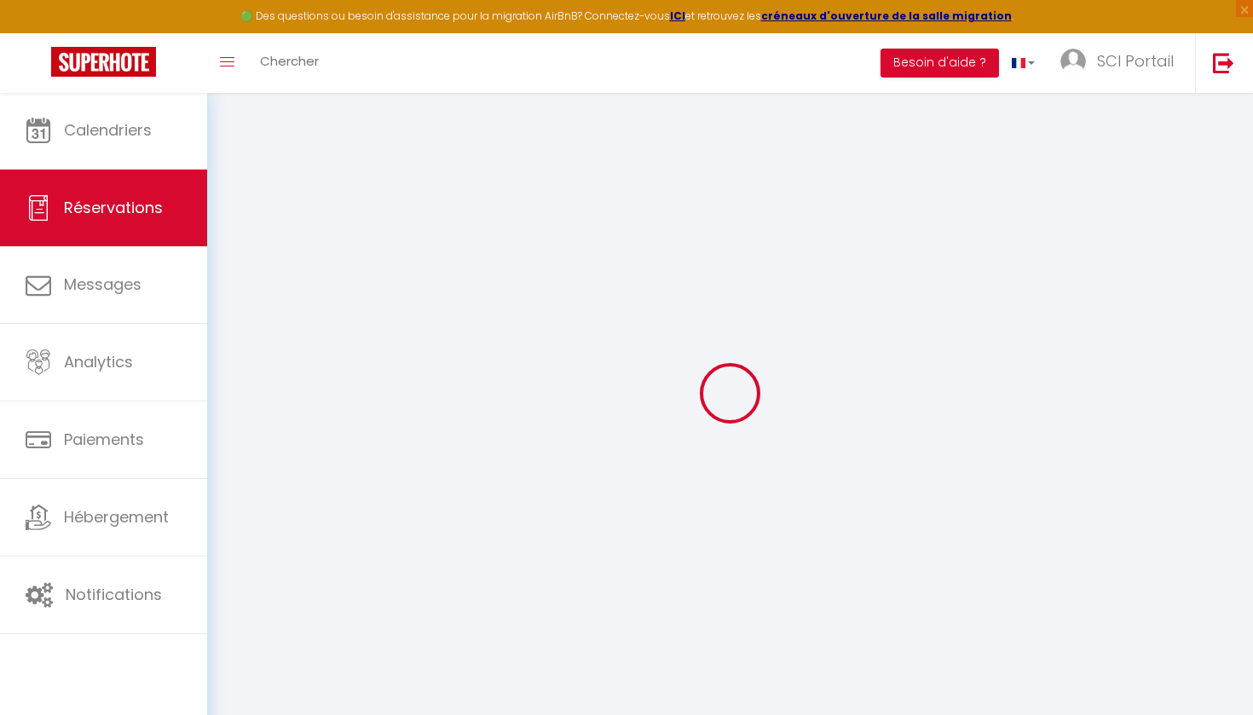
select select
checkbox input "false"
type textarea "Vous avez reçu une carte de crédit virtuelle pour cette réservation.Vous pourre…"
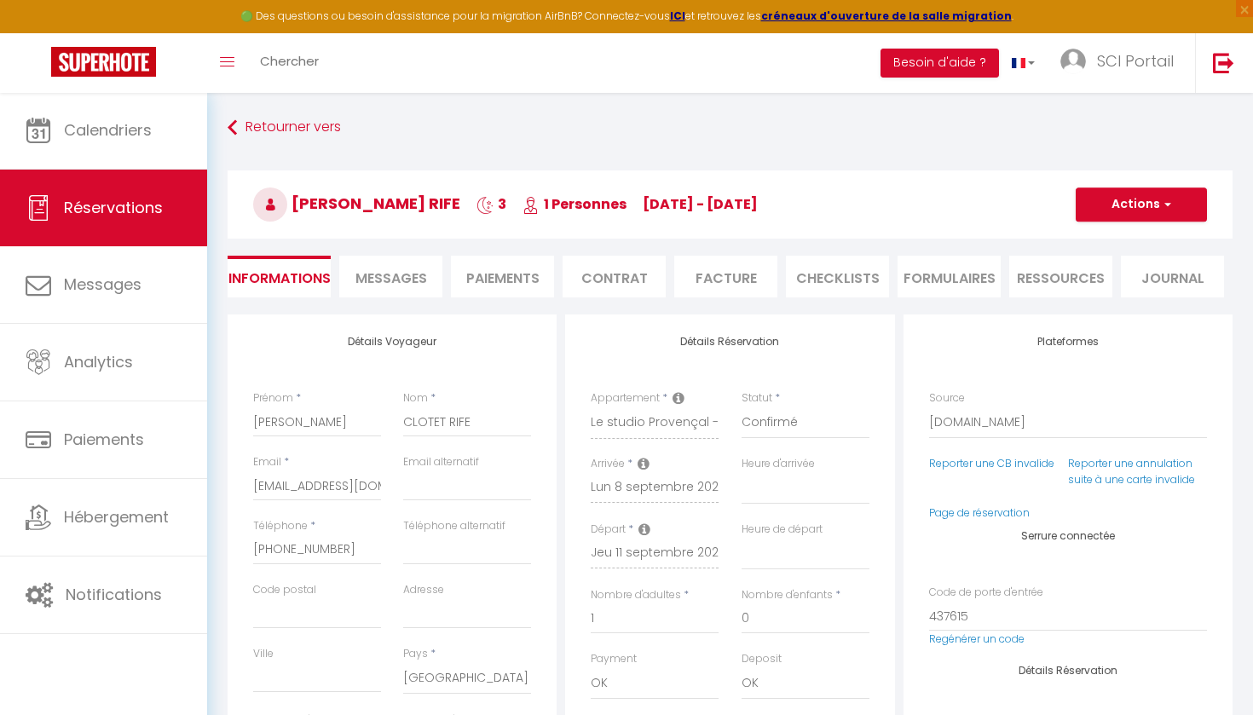
type input "47"
type input "7.11"
select select
checkbox input "false"
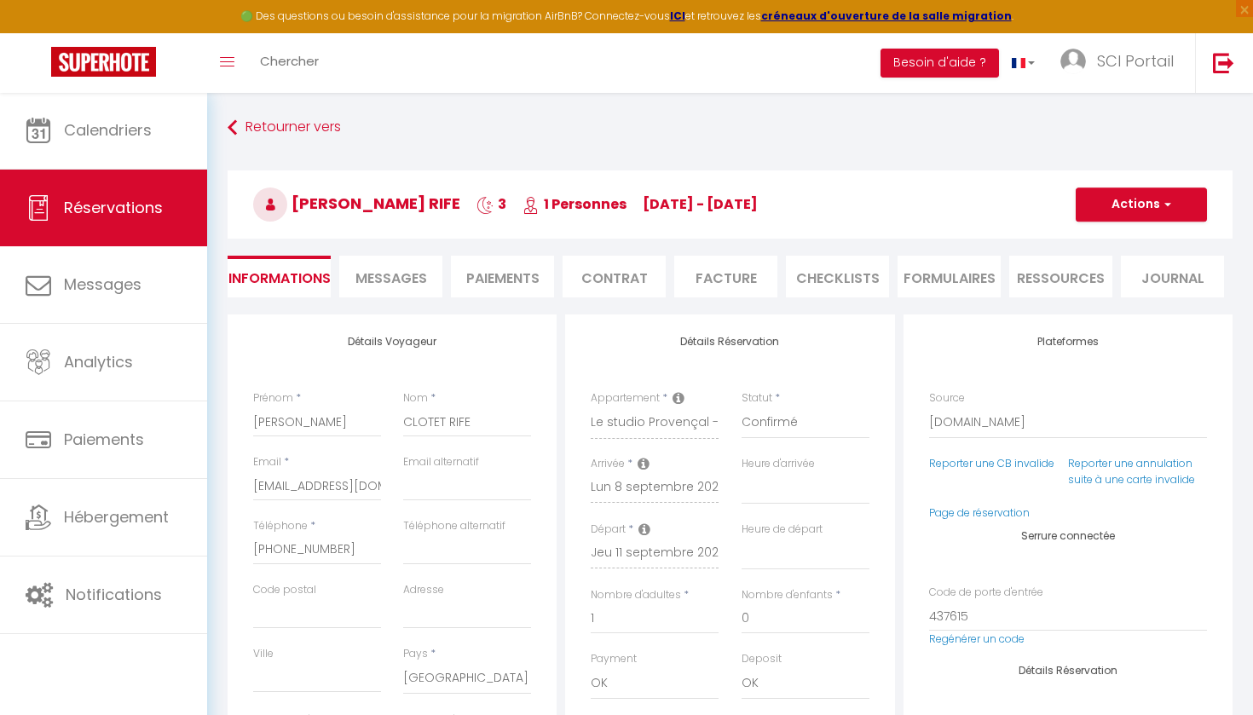
select select
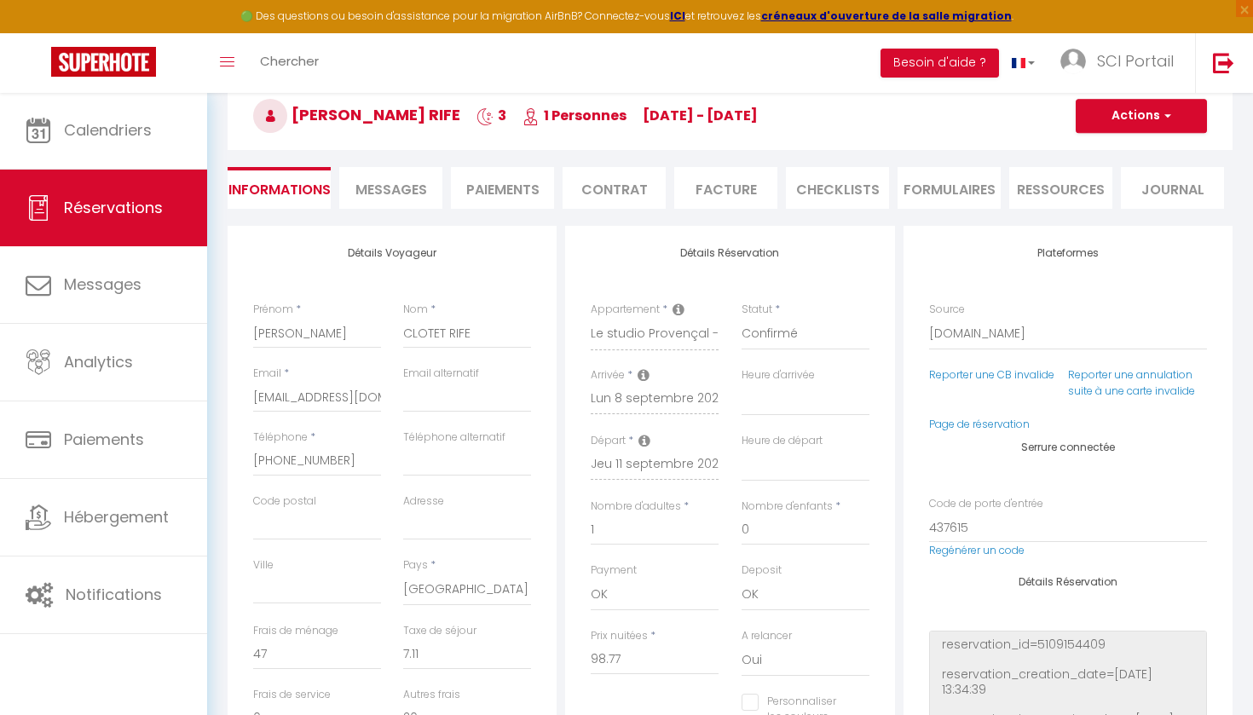
scroll to position [89, 0]
click at [958, 418] on link "Page de réservation" at bounding box center [979, 423] width 101 height 14
